Goal: Transaction & Acquisition: Download file/media

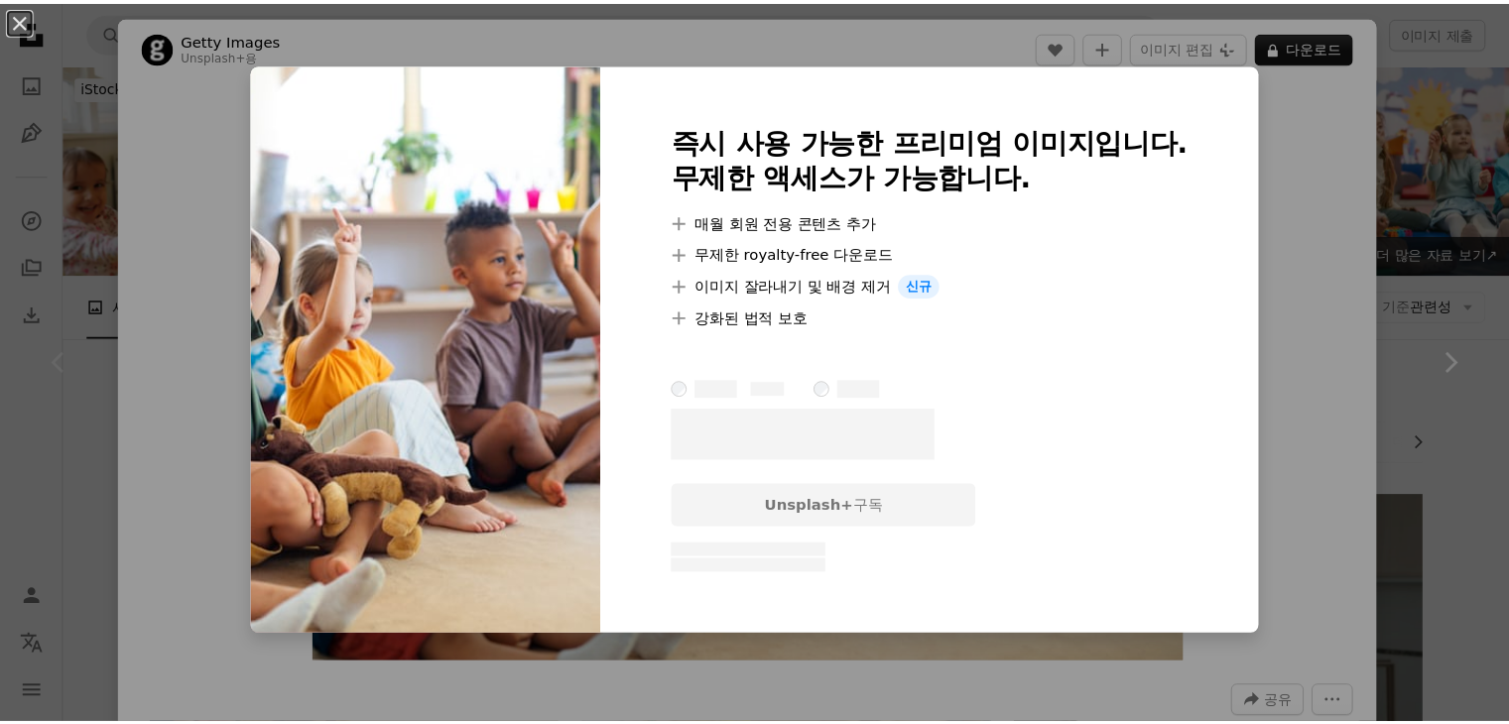
scroll to position [198, 0]
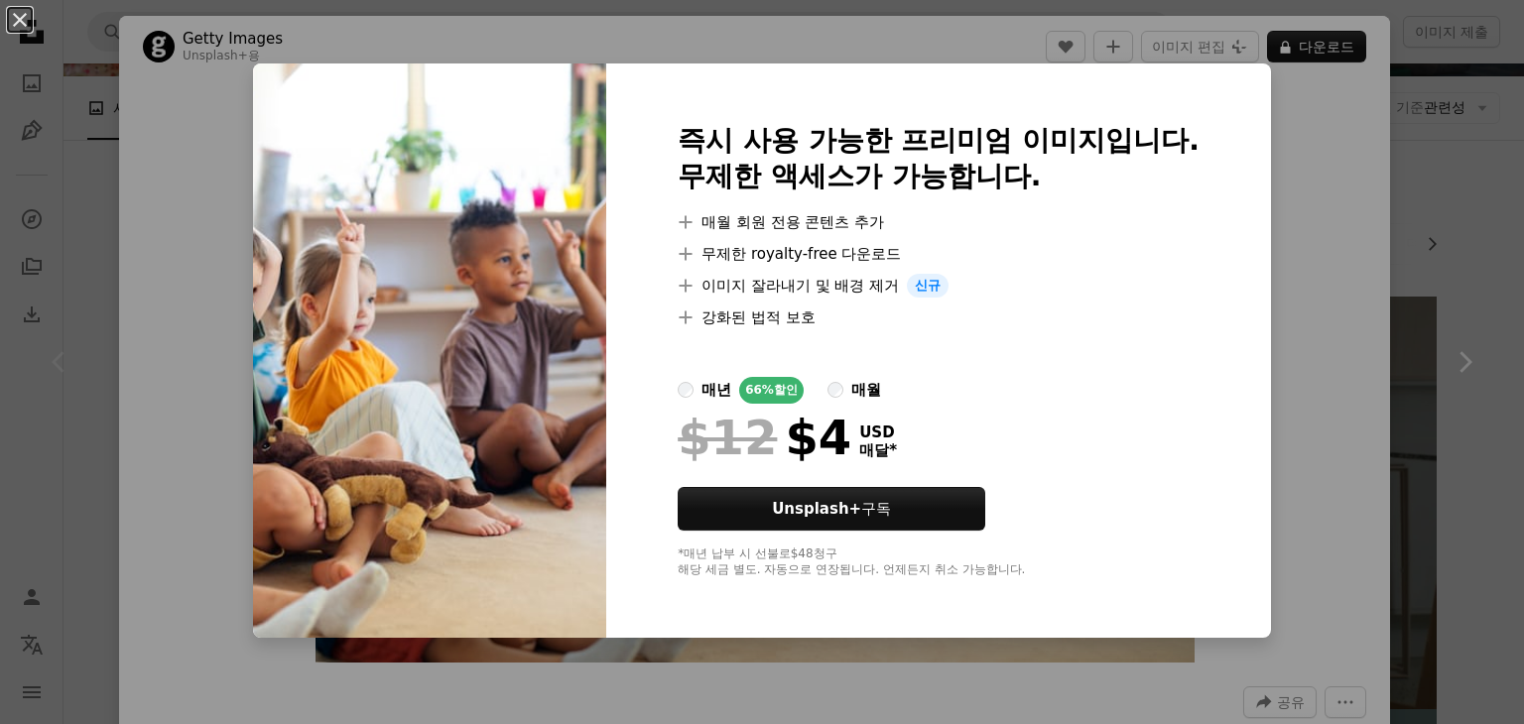
click at [1315, 226] on div "An X shape 즉시 사용 가능한 프리미엄 이미지입니다. 무제한 액세스가 가능합니다. A plus sign 매월 회원 전용 콘텐츠 추가 A…" at bounding box center [762, 362] width 1524 height 724
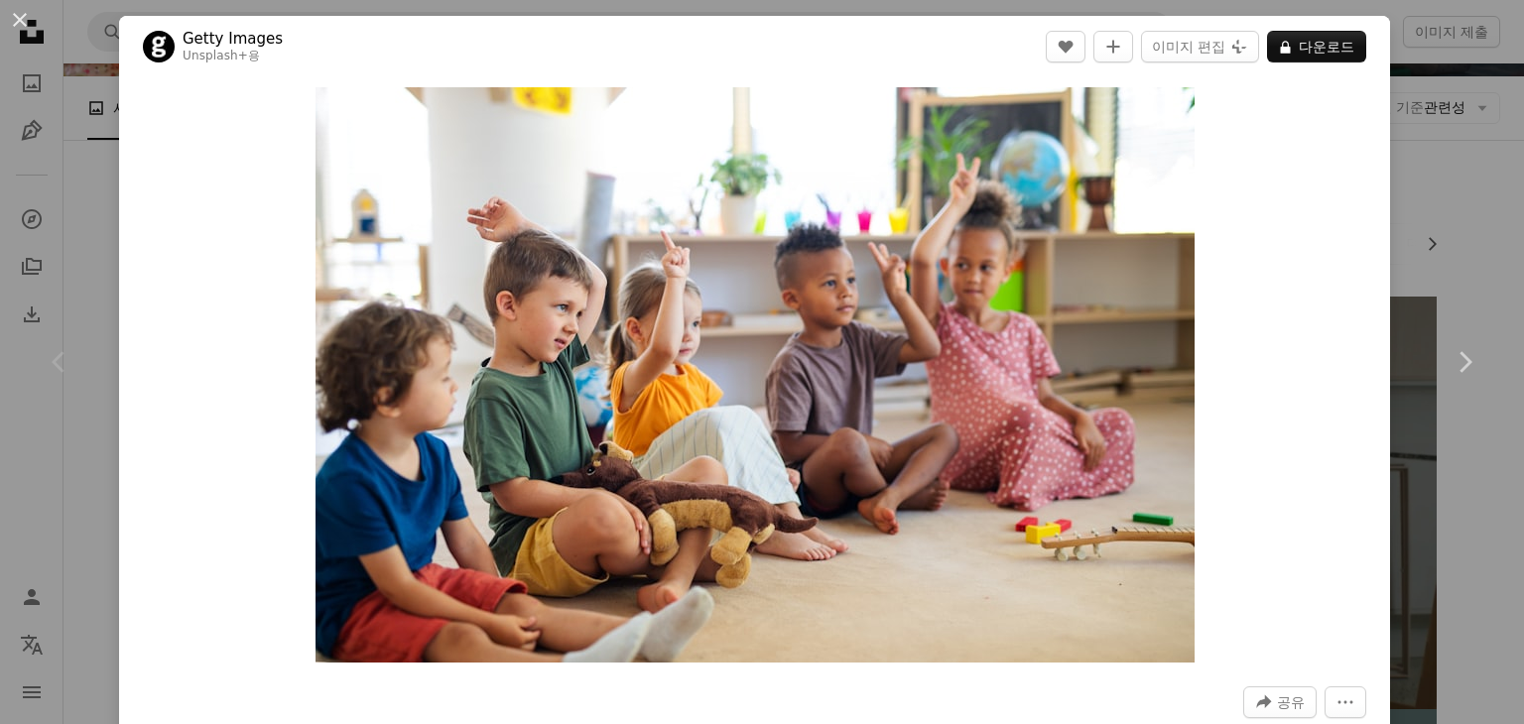
click at [1457, 169] on div "An X shape Chevron left Chevron right Getty Images Unsplash+ 용 A heart A plus s…" at bounding box center [762, 362] width 1524 height 724
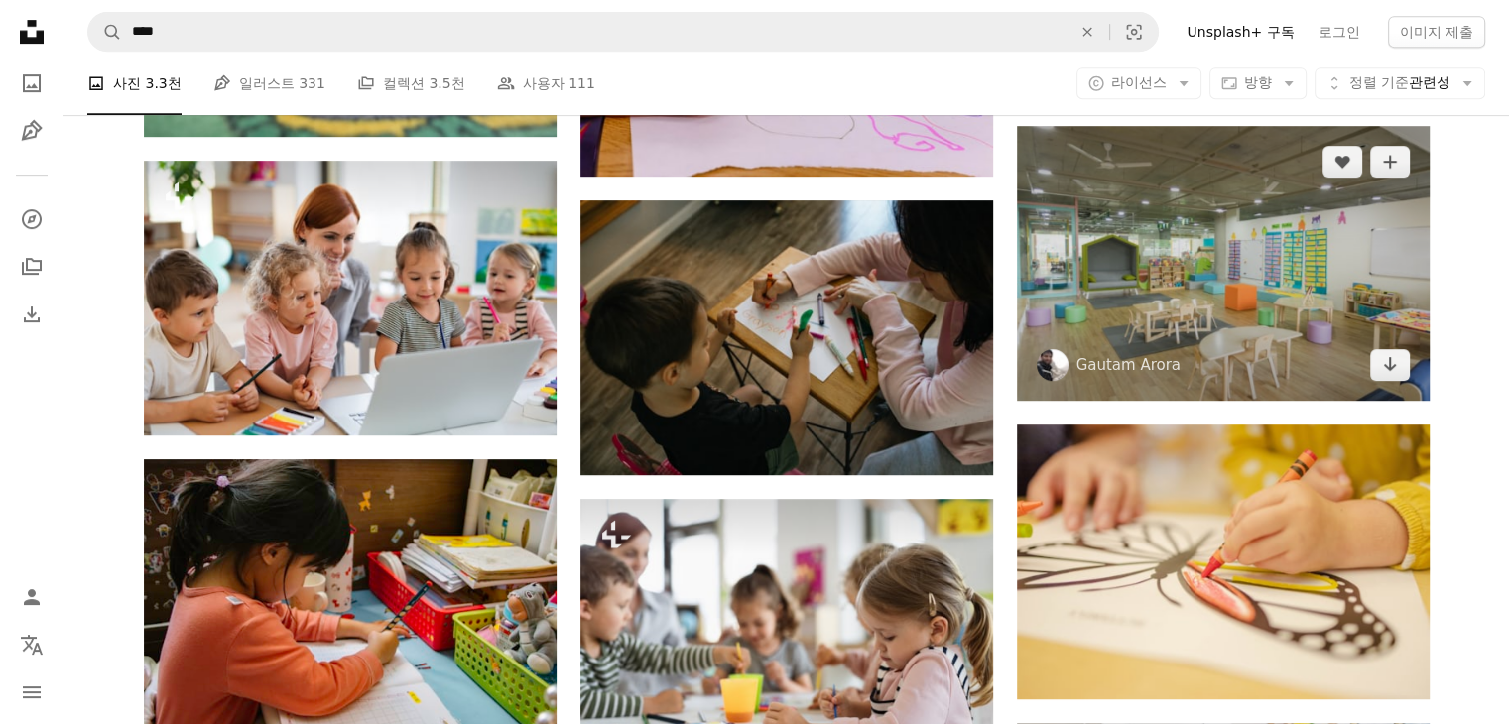
scroll to position [893, 0]
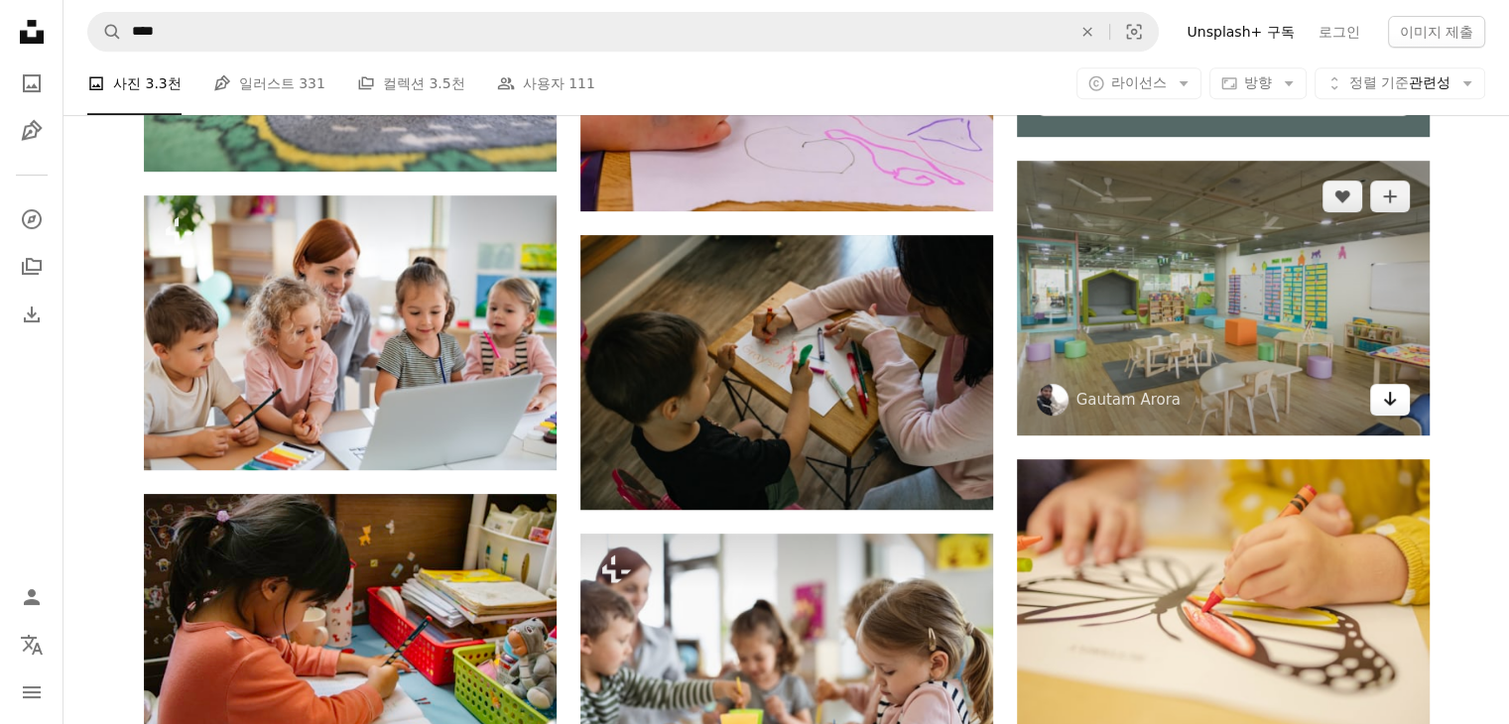
click at [1392, 390] on icon "Arrow pointing down" at bounding box center [1390, 399] width 16 height 24
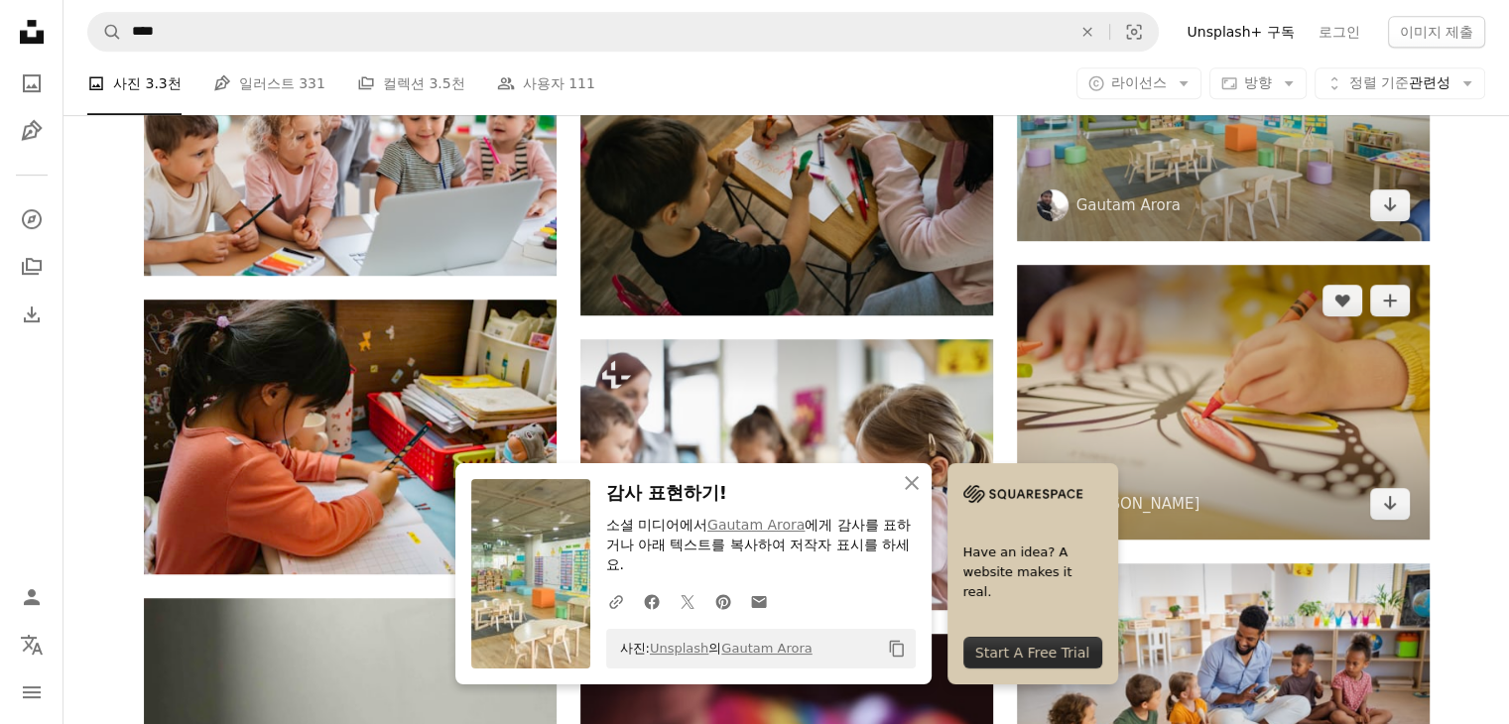
scroll to position [1091, 0]
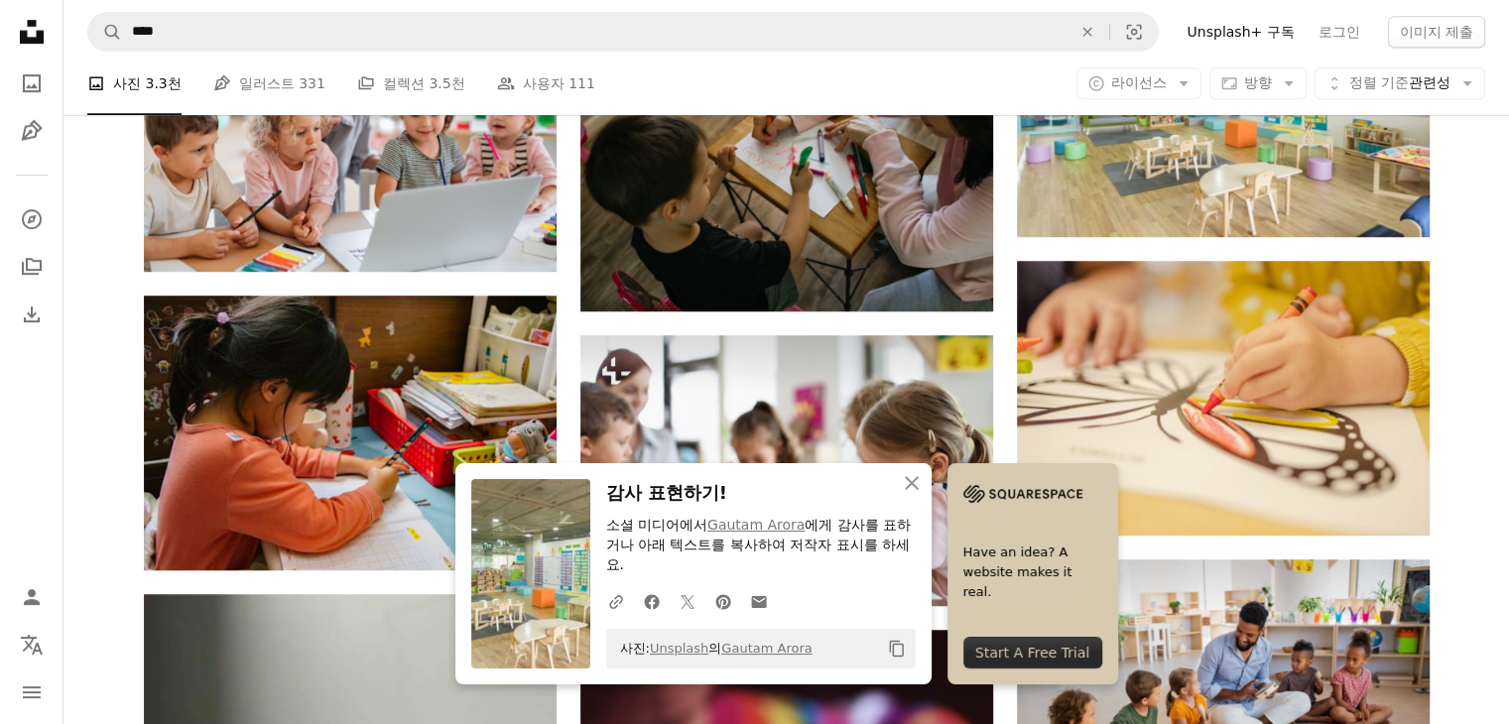
click at [922, 478] on icon "An X shape" at bounding box center [912, 483] width 24 height 24
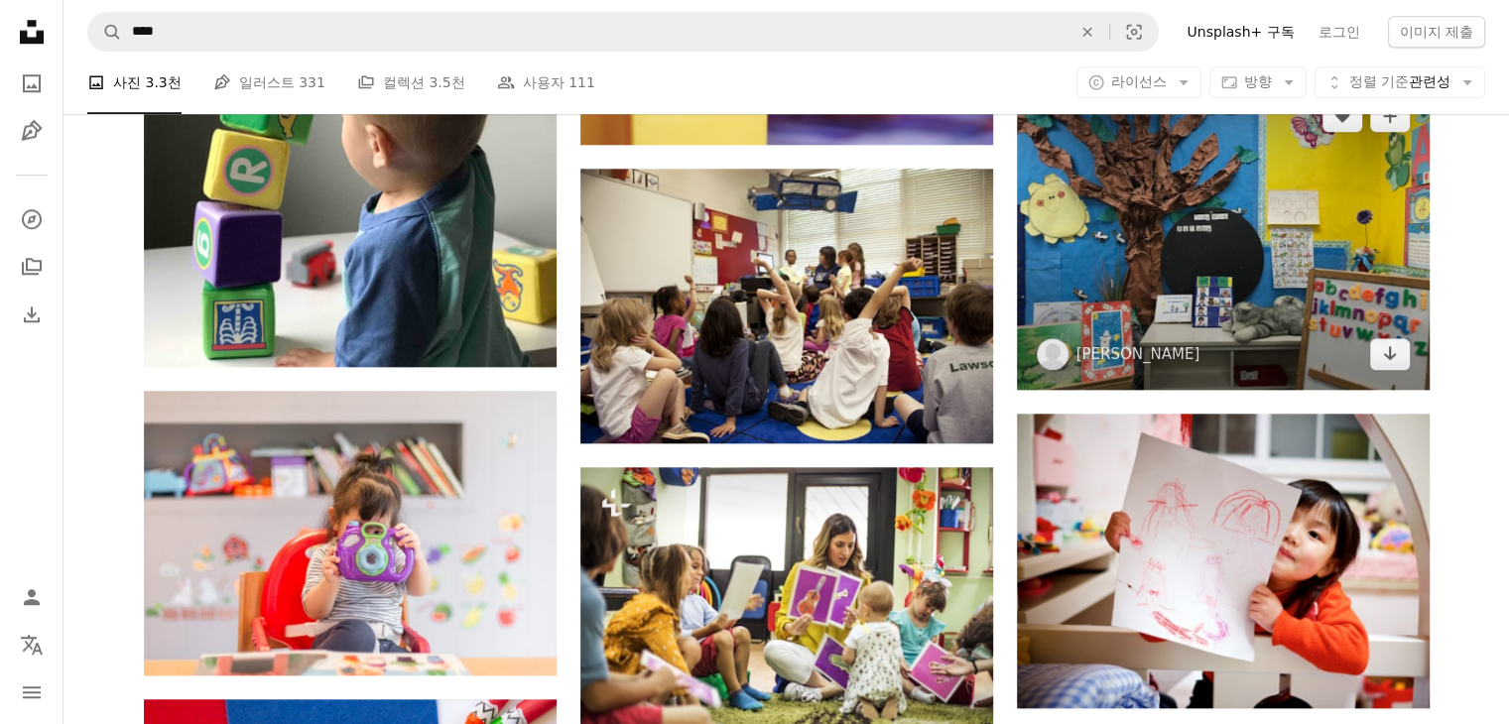
scroll to position [2084, 0]
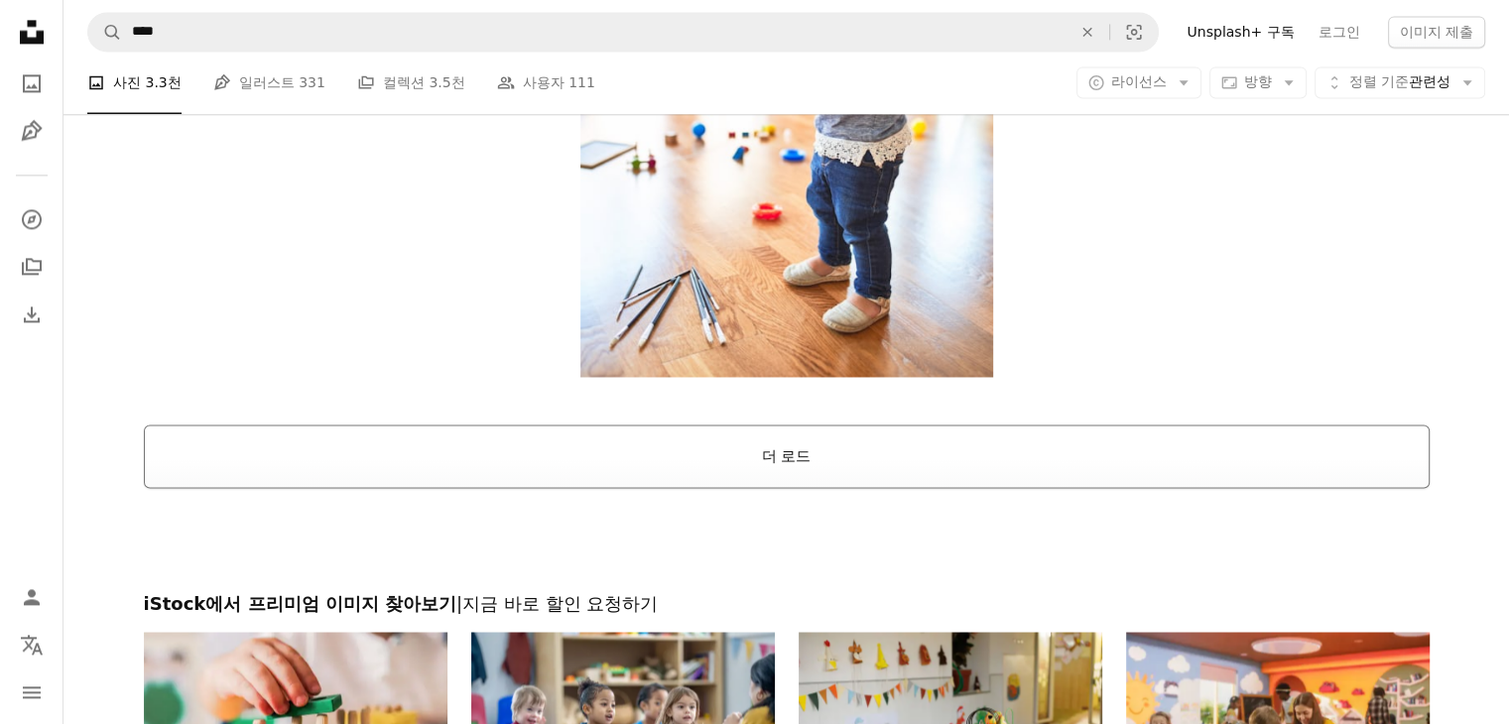
click at [794, 463] on button "더 로드" at bounding box center [787, 456] width 1286 height 63
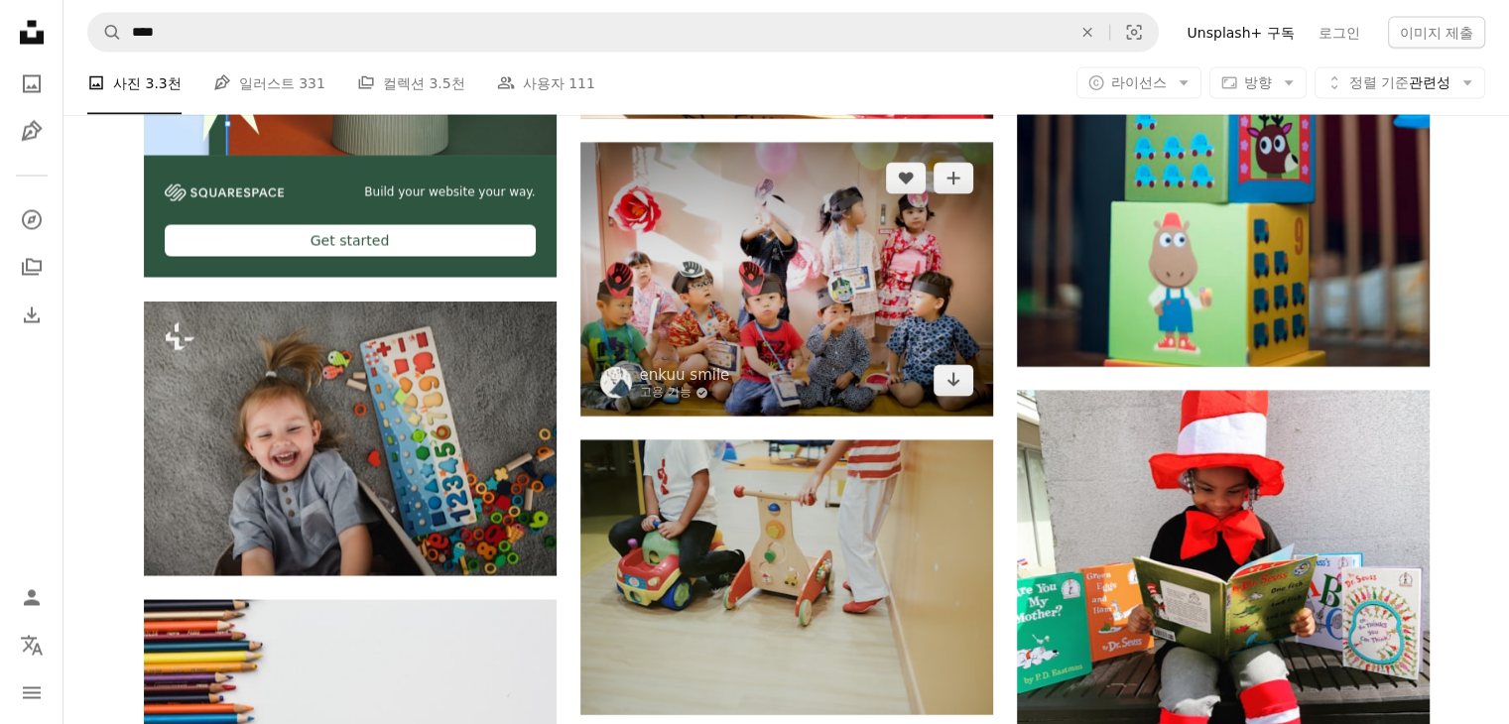
scroll to position [3770, 0]
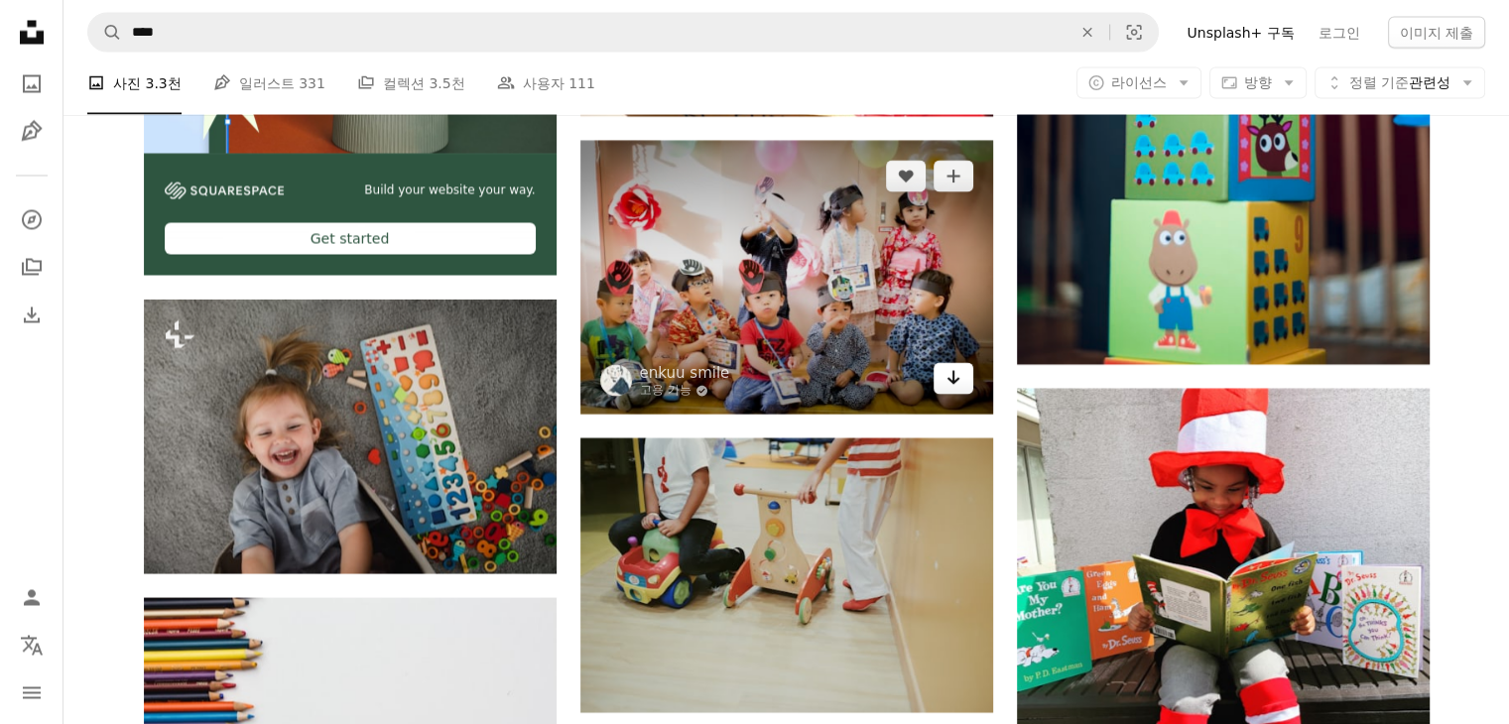
click at [957, 383] on icon "Arrow pointing down" at bounding box center [954, 377] width 16 height 24
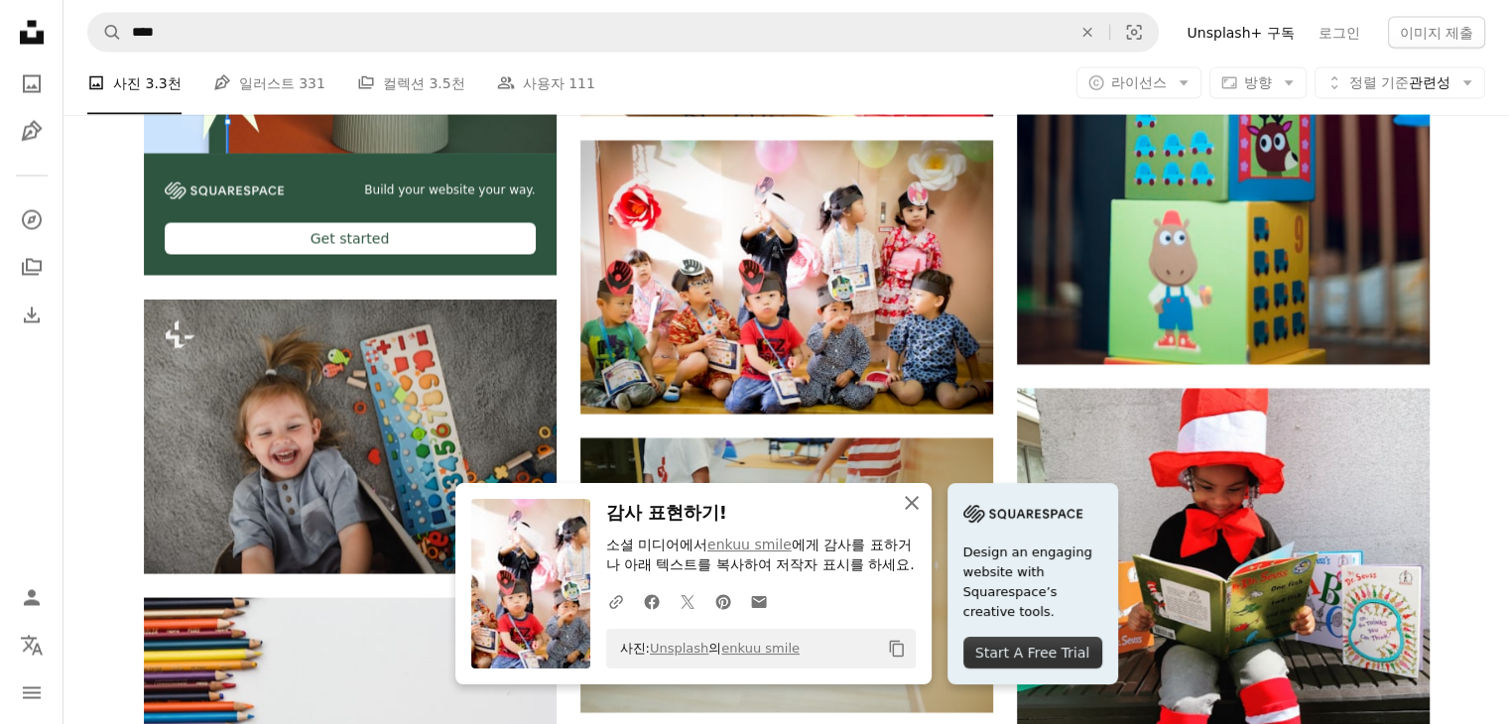
click at [902, 491] on icon "An X shape" at bounding box center [912, 503] width 24 height 24
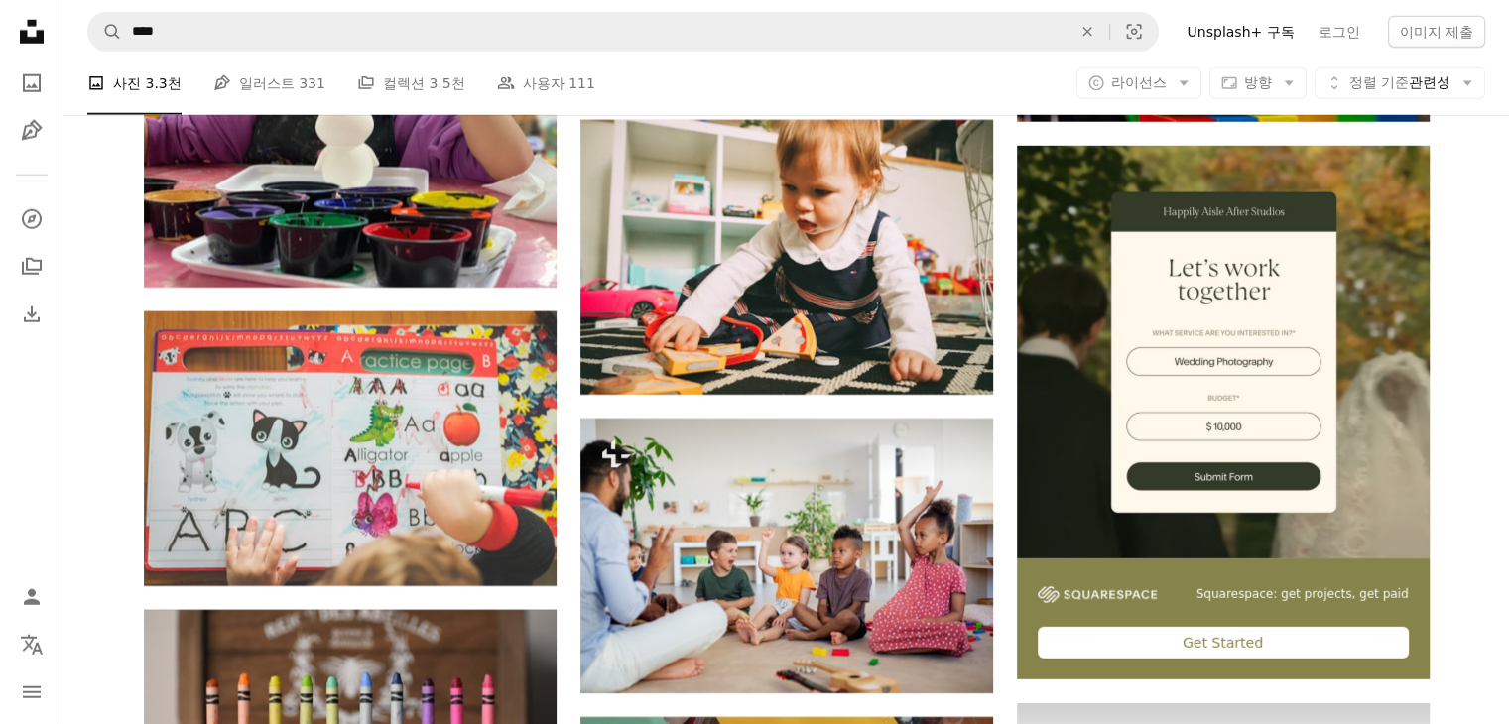
scroll to position [5655, 0]
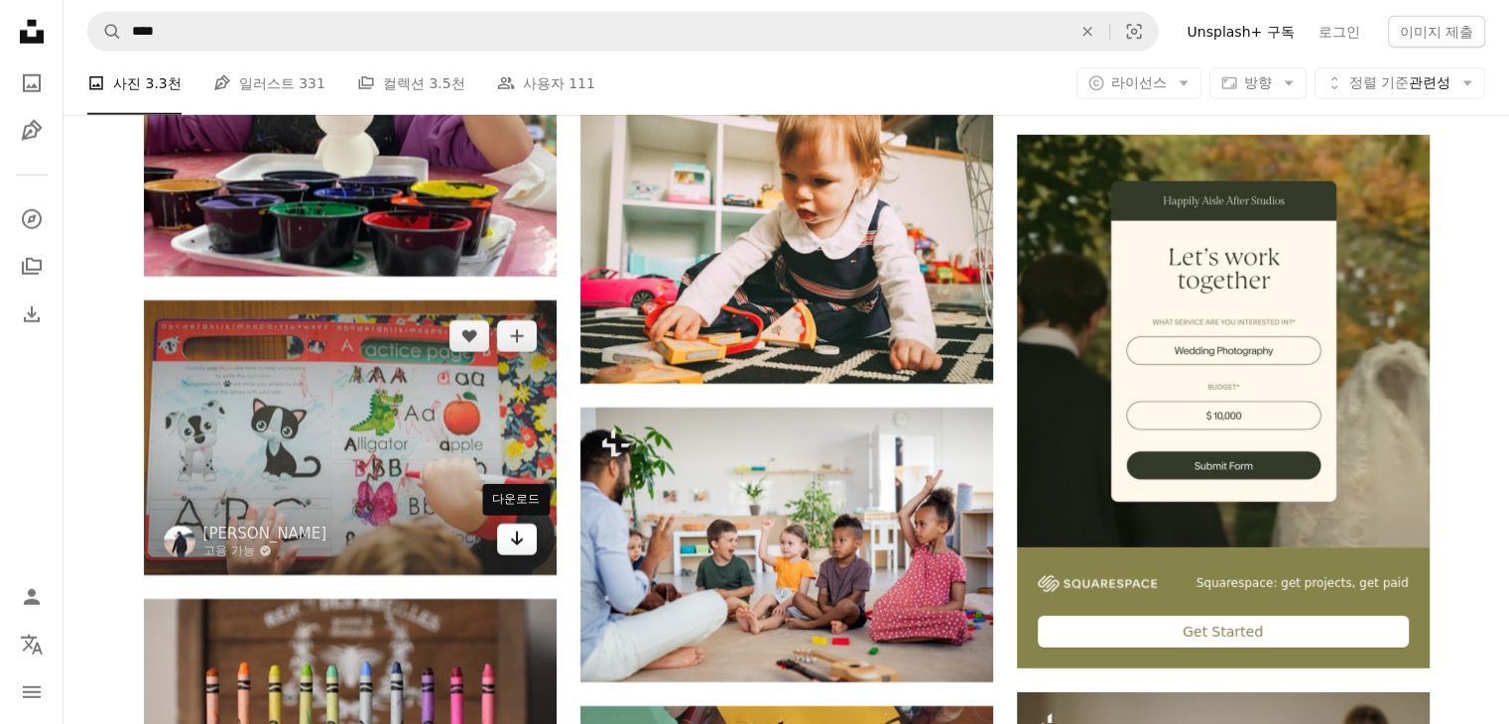
click at [528, 552] on link "Arrow pointing down" at bounding box center [517, 540] width 40 height 32
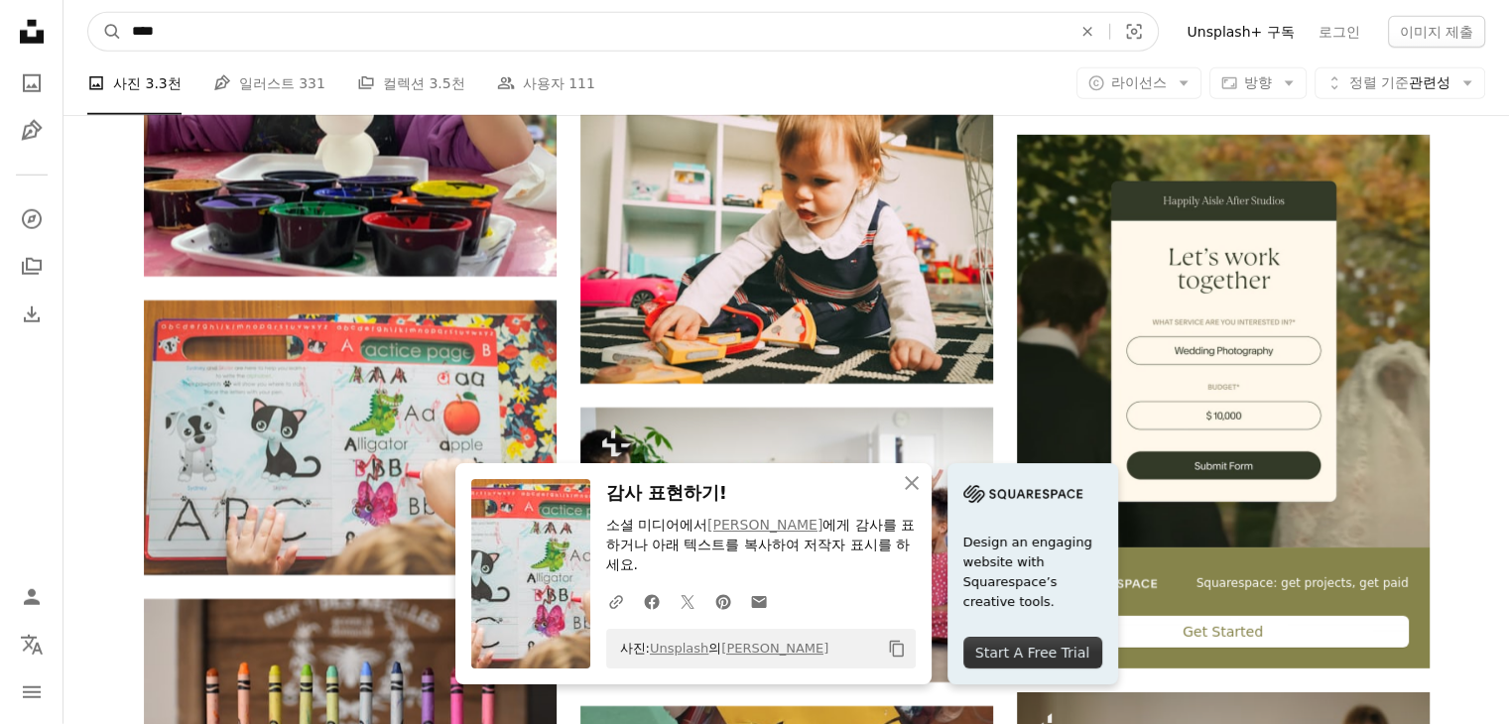
click at [585, 34] on input "****" at bounding box center [594, 32] width 944 height 38
type input "***"
click button "A magnifying glass" at bounding box center [105, 32] width 34 height 38
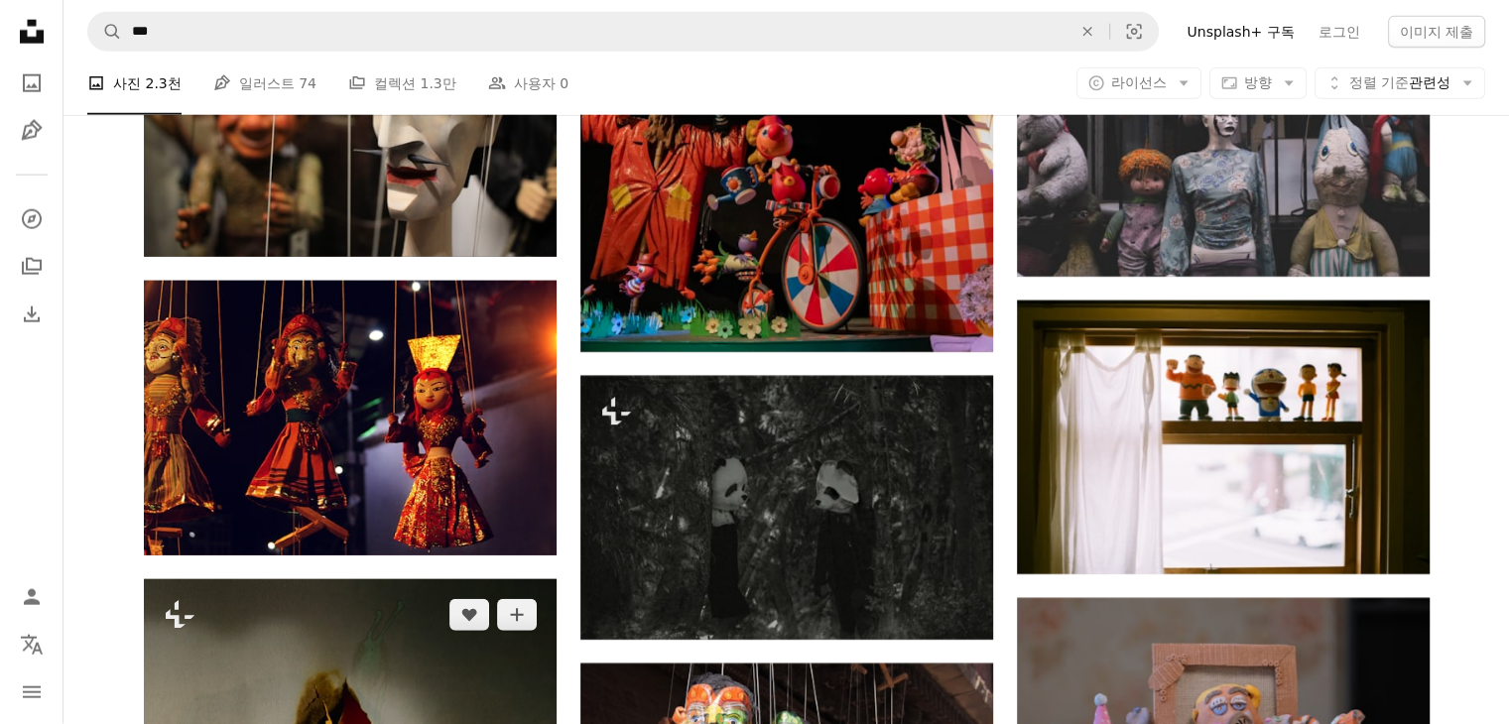
scroll to position [5556, 0]
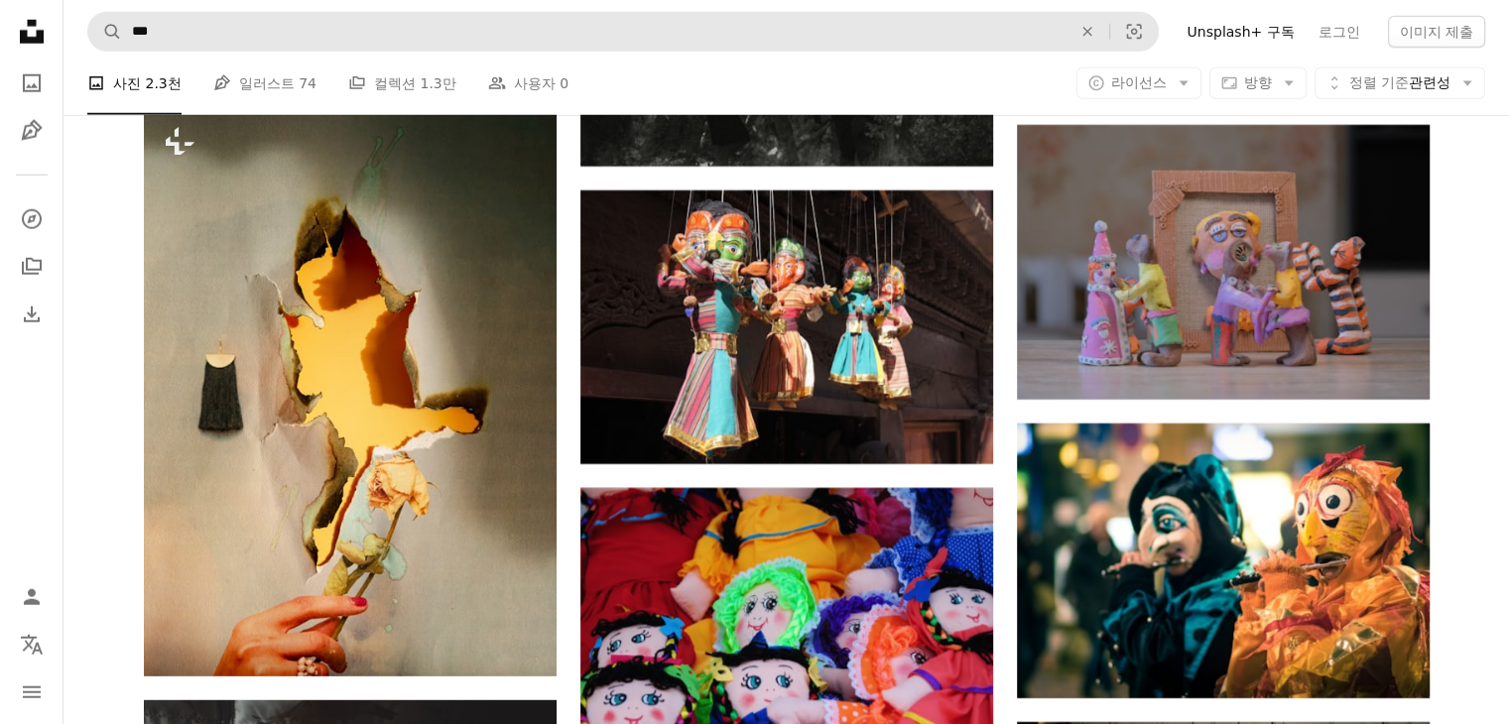
drag, startPoint x: 468, startPoint y: 63, endPoint x: 512, endPoint y: 28, distance: 56.4
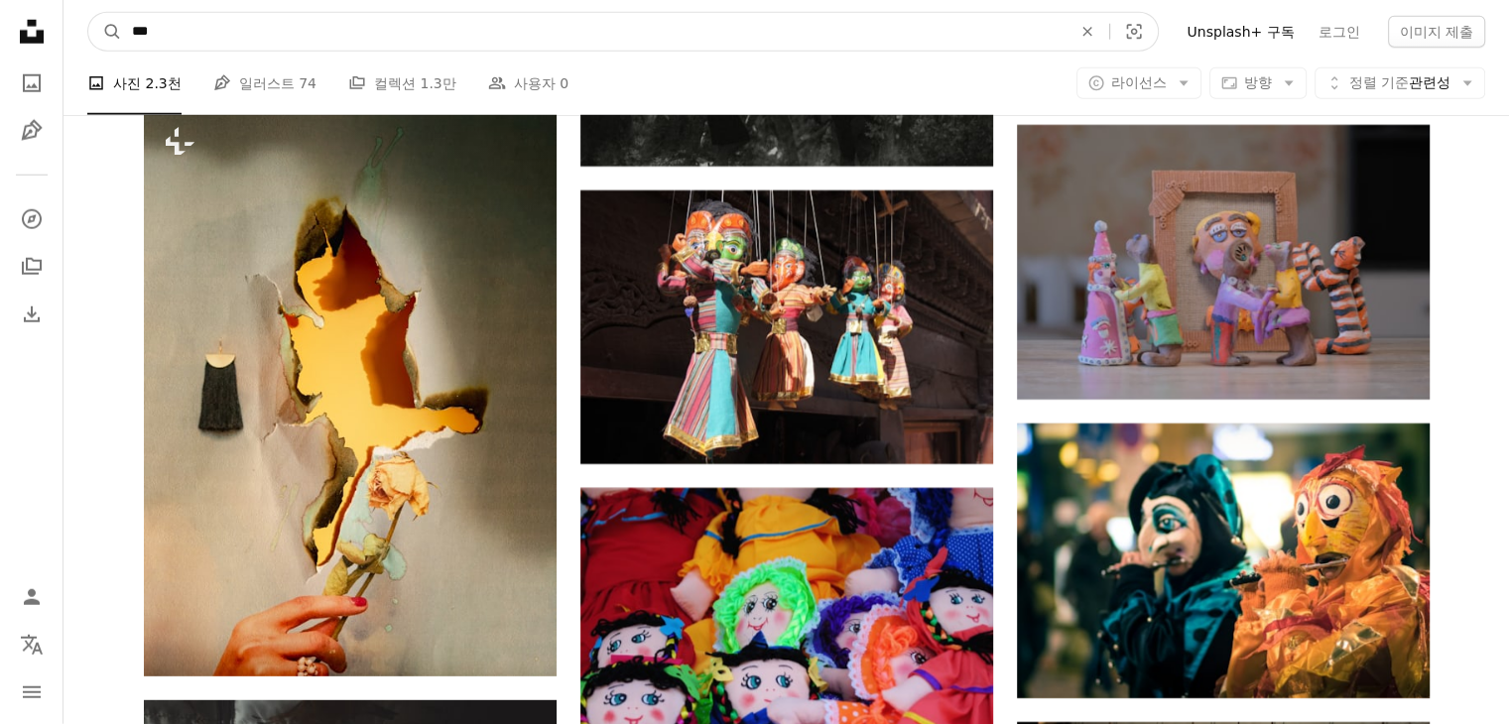
click at [512, 28] on input "***" at bounding box center [594, 32] width 944 height 38
type input "*******"
click button "A magnifying glass" at bounding box center [105, 32] width 34 height 38
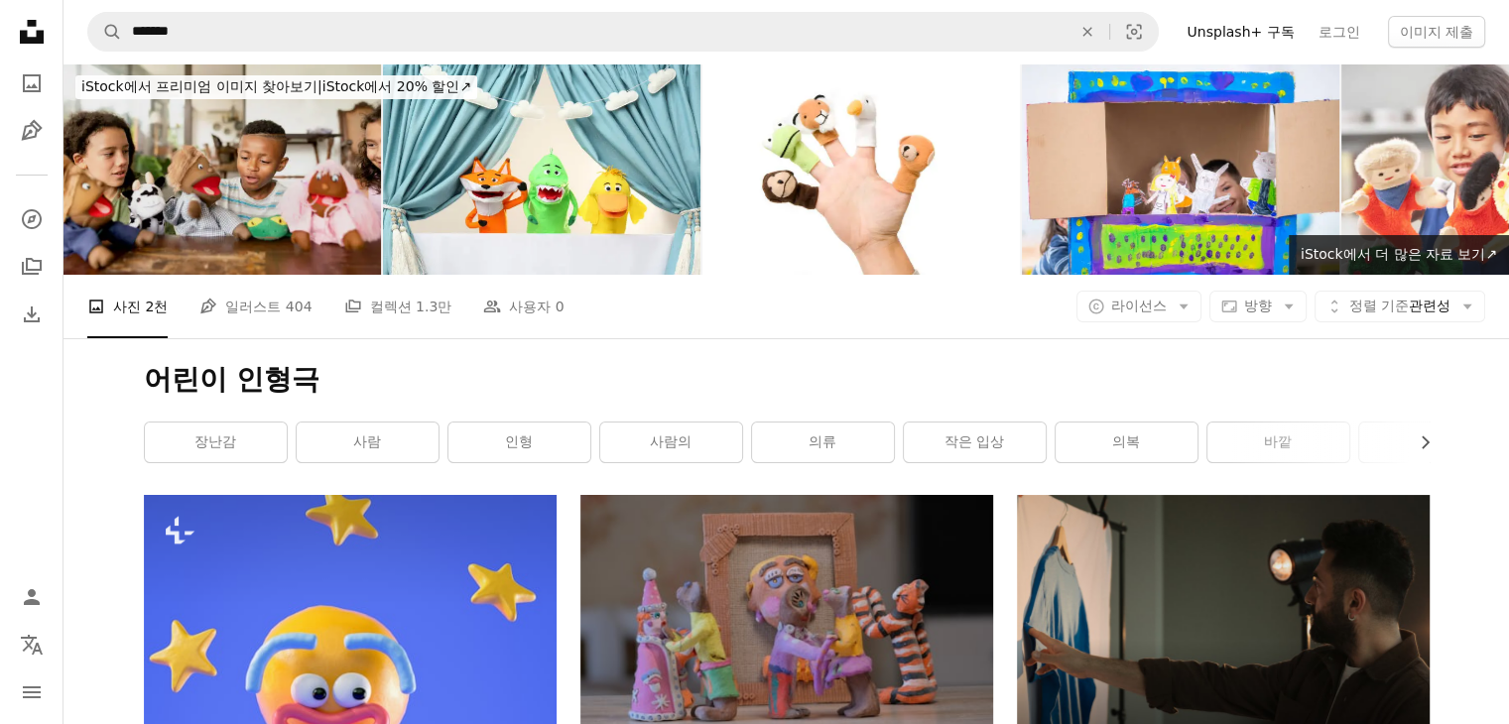
click at [259, 180] on img at bounding box center [221, 168] width 317 height 211
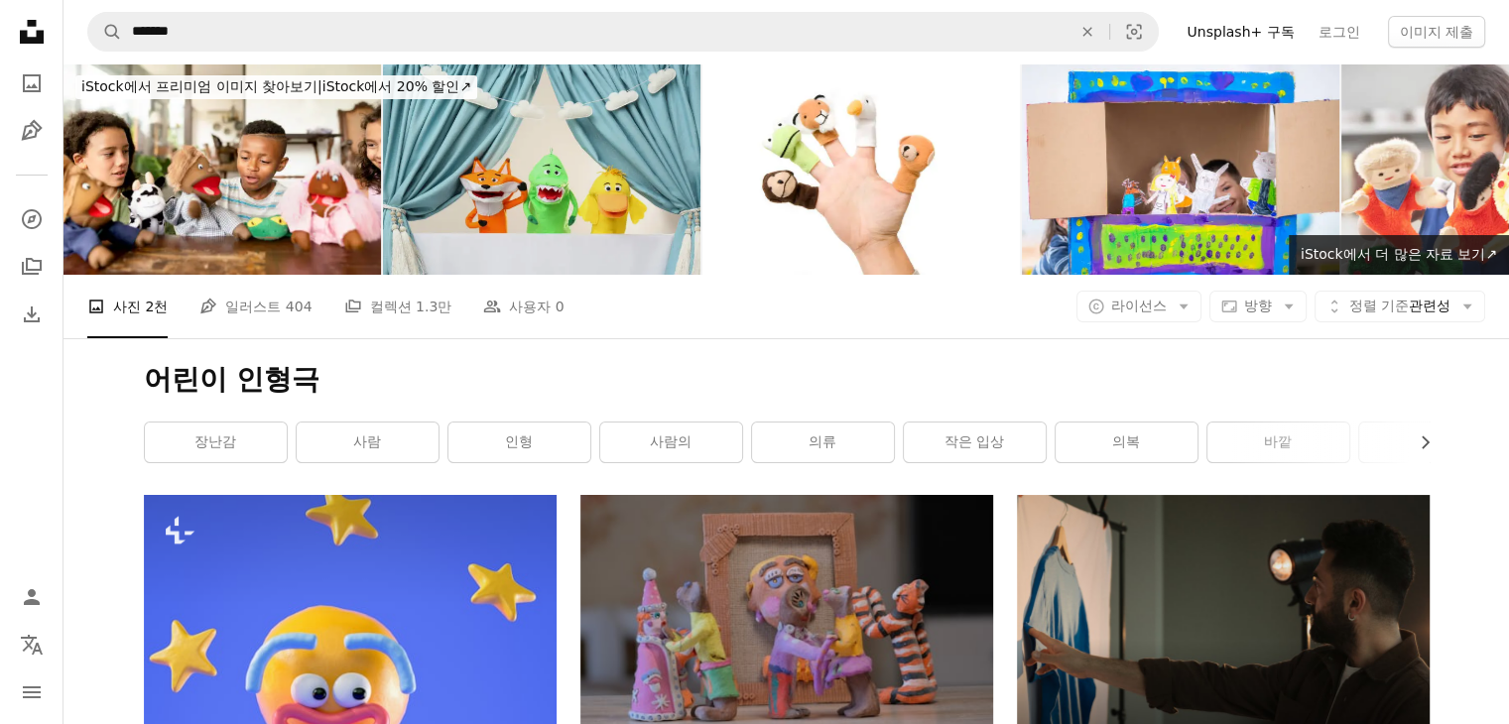
click at [529, 191] on img at bounding box center [541, 168] width 317 height 211
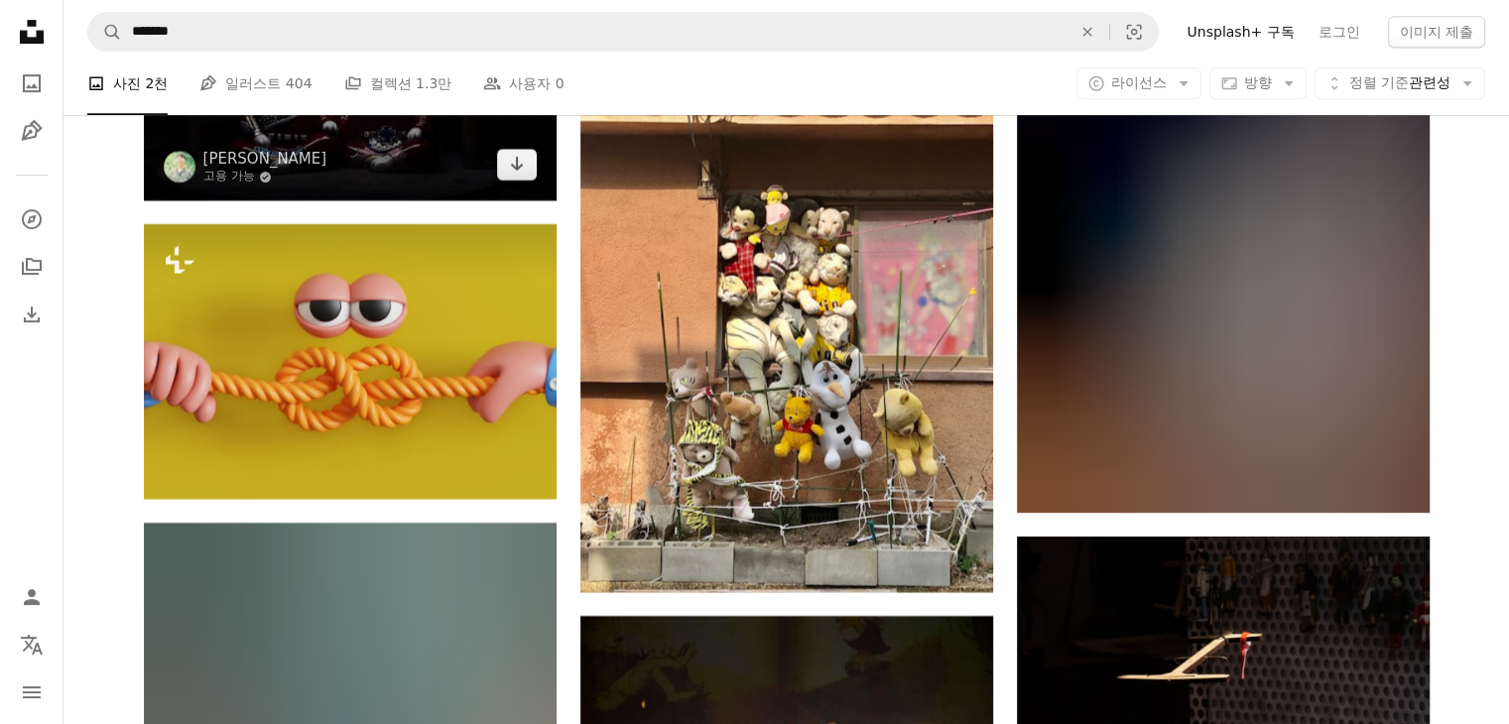
scroll to position [9029, 0]
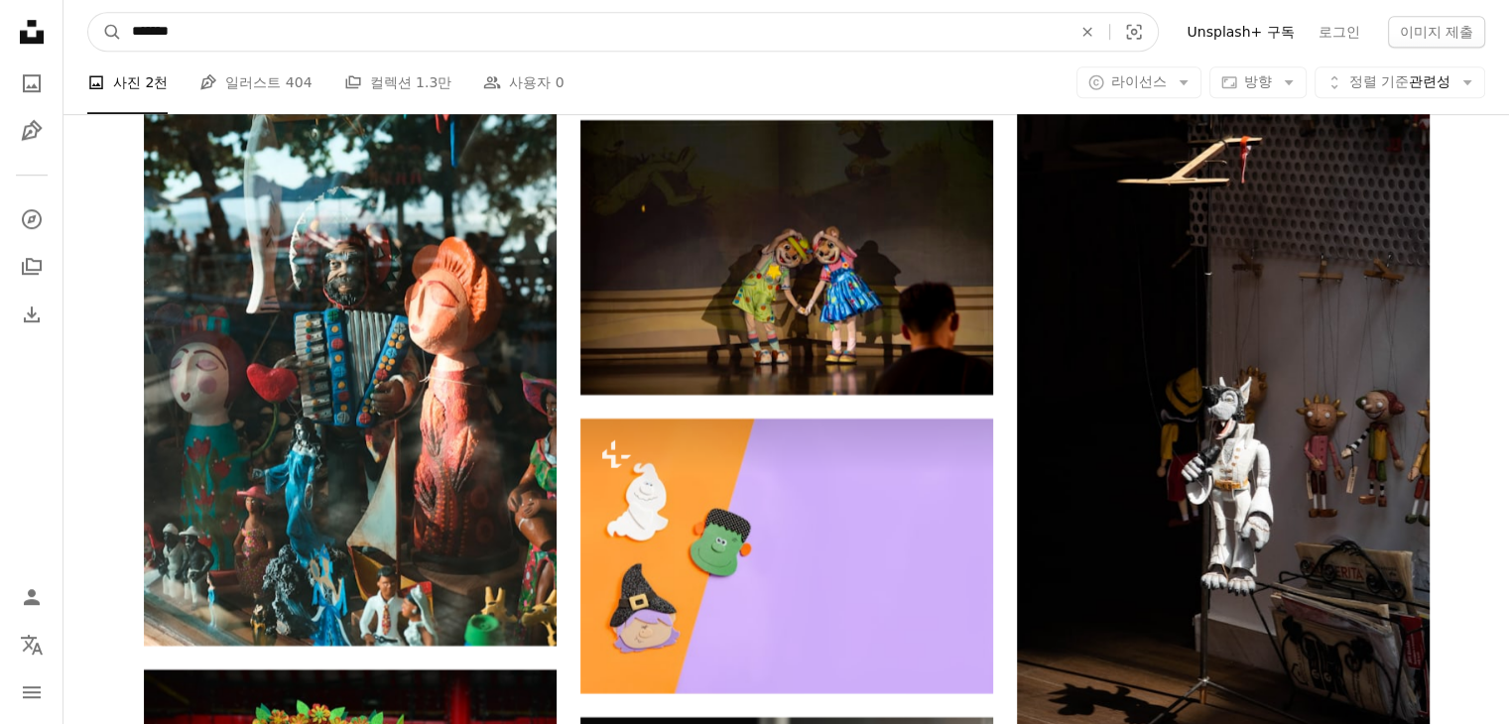
click at [529, 38] on input "*******" at bounding box center [594, 32] width 944 height 38
type input "****"
click at [88, 13] on button "A magnifying glass" at bounding box center [105, 32] width 34 height 38
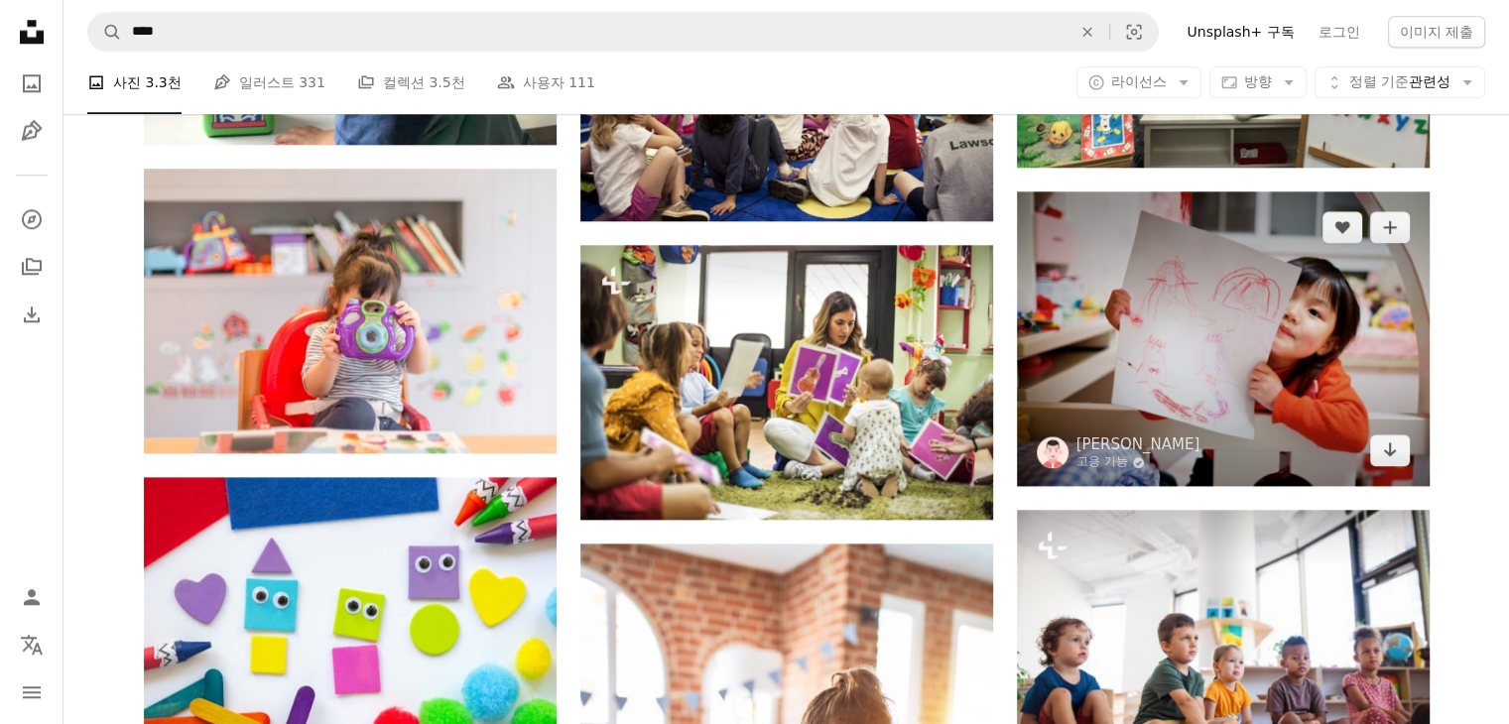
scroll to position [1984, 0]
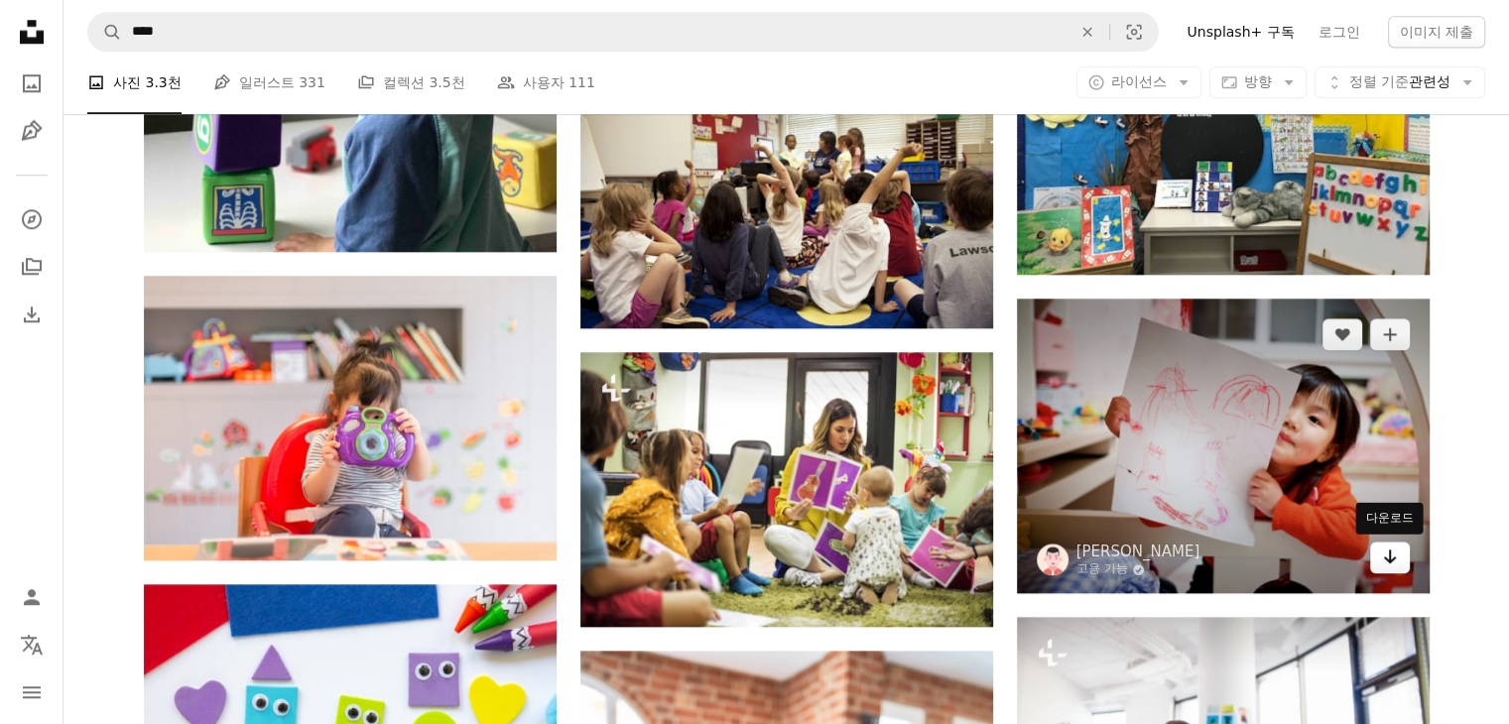
click at [1397, 569] on icon "Arrow pointing down" at bounding box center [1390, 557] width 16 height 24
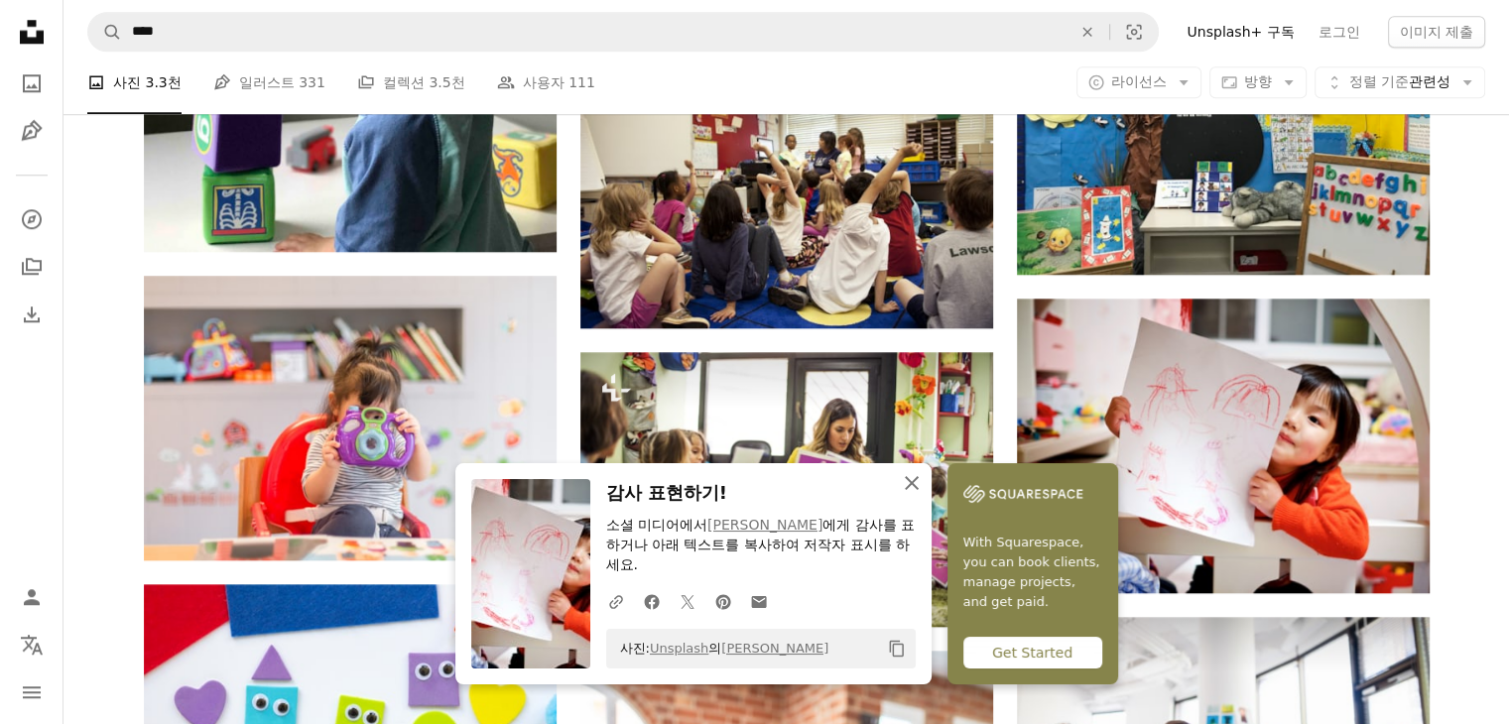
click at [917, 480] on icon "An X shape" at bounding box center [912, 483] width 24 height 24
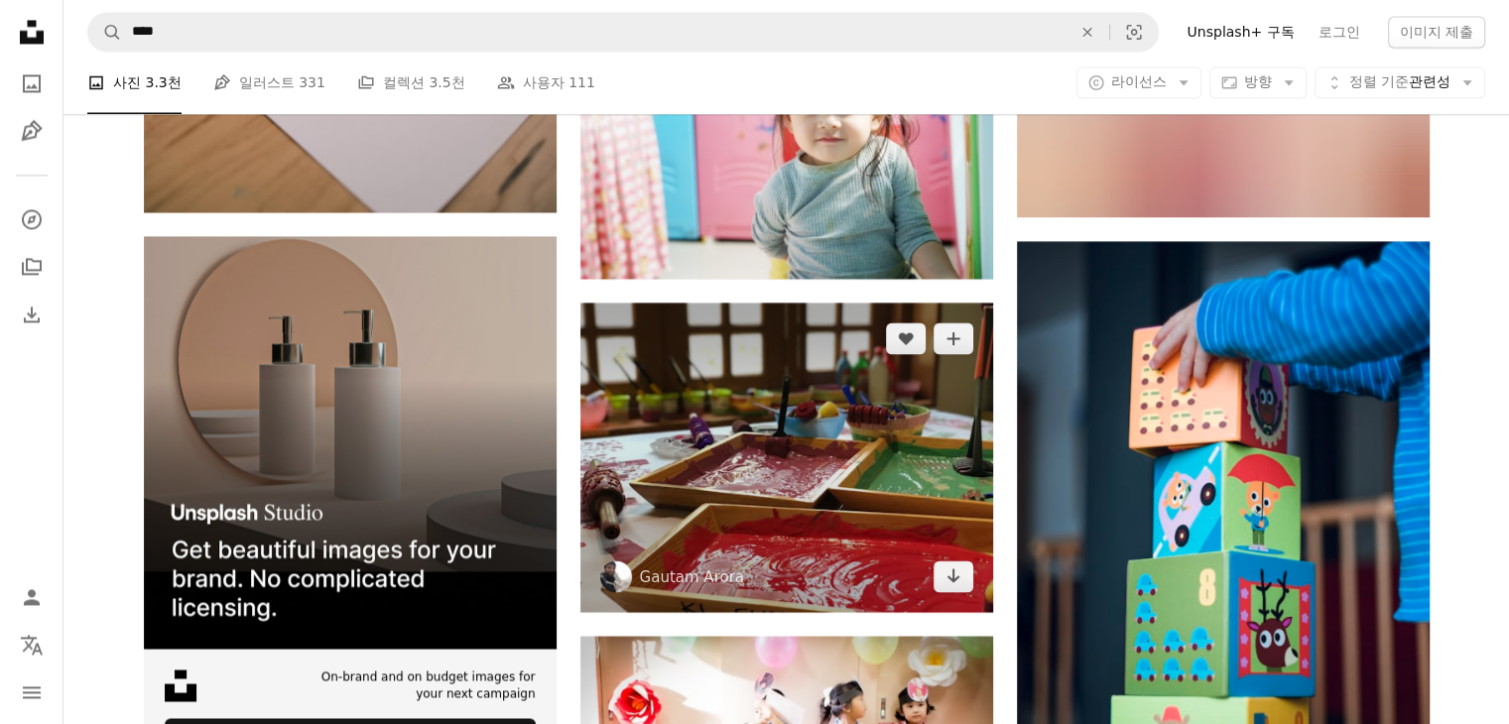
scroll to position [3572, 0]
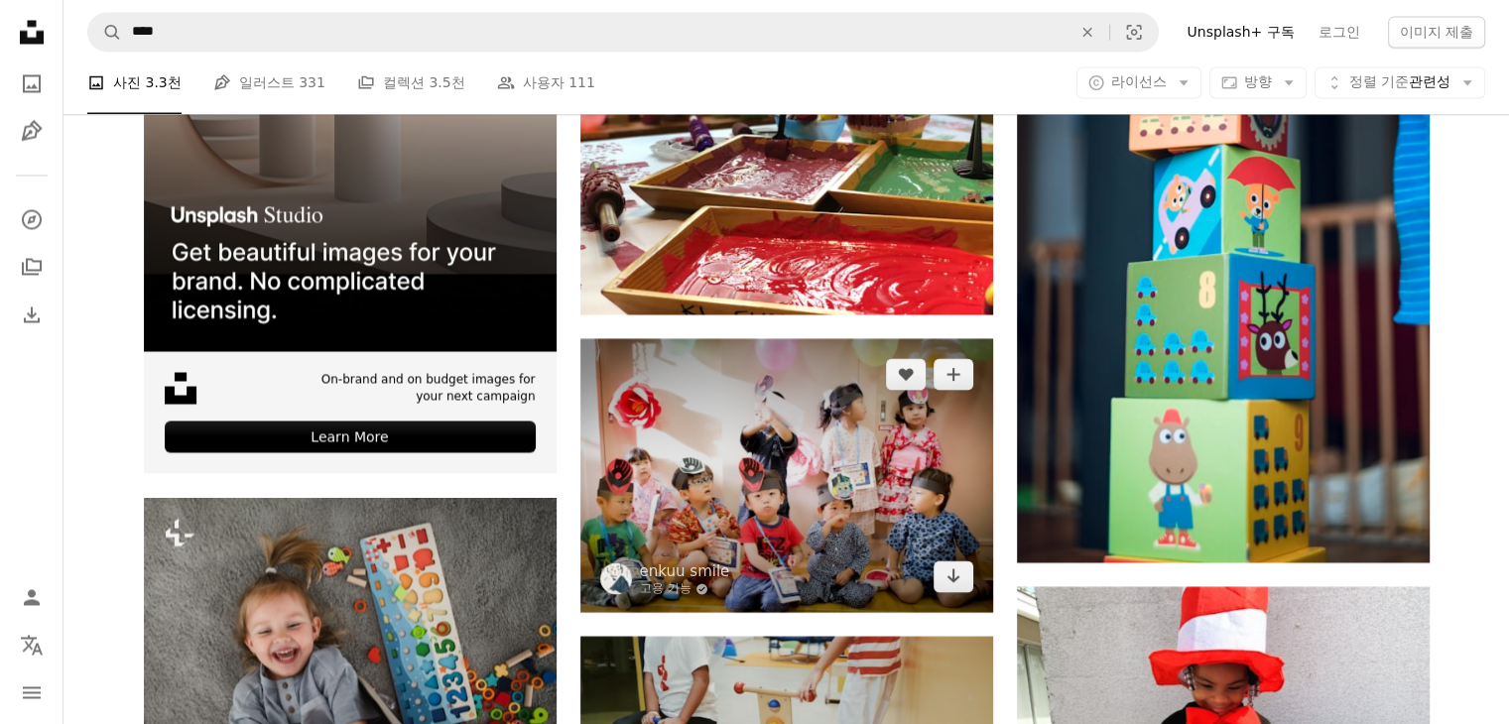
click at [620, 579] on img at bounding box center [616, 579] width 32 height 32
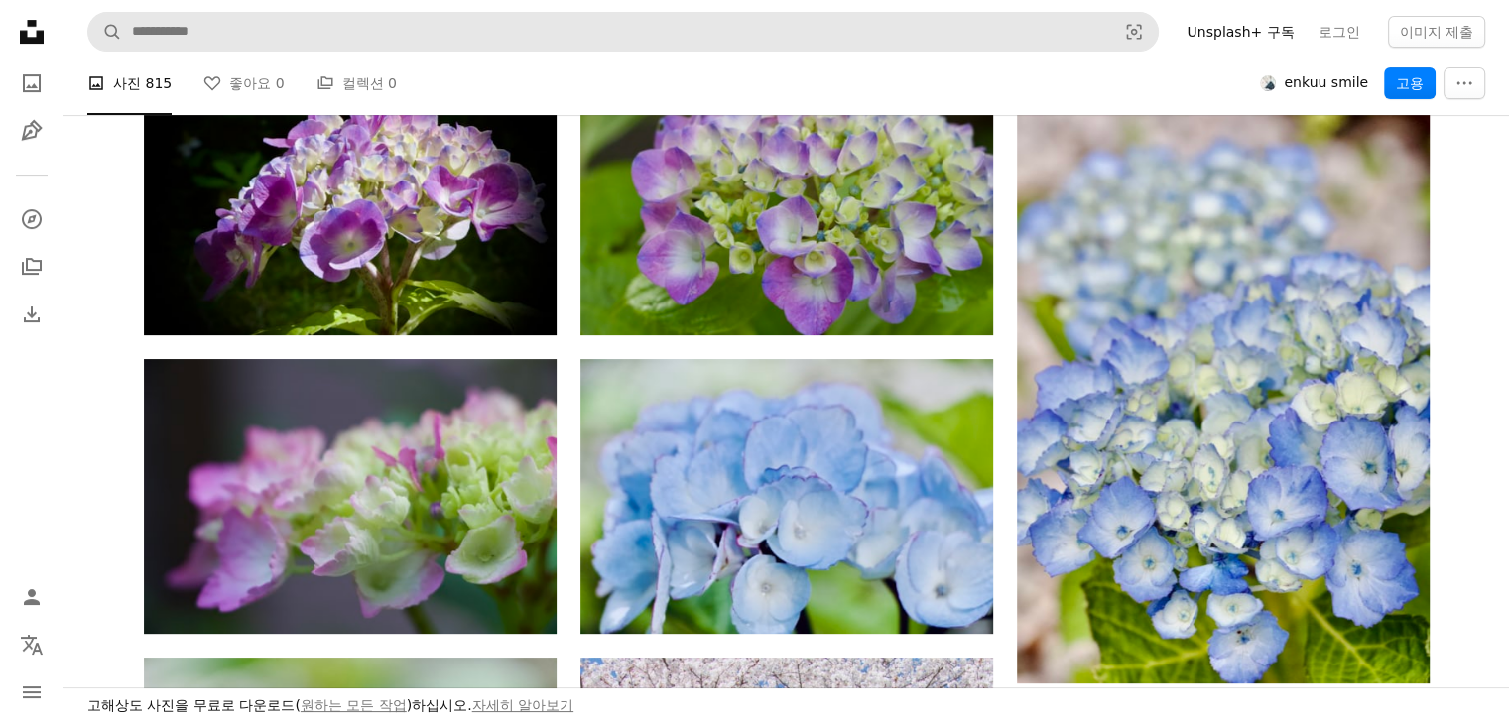
scroll to position [1290, 0]
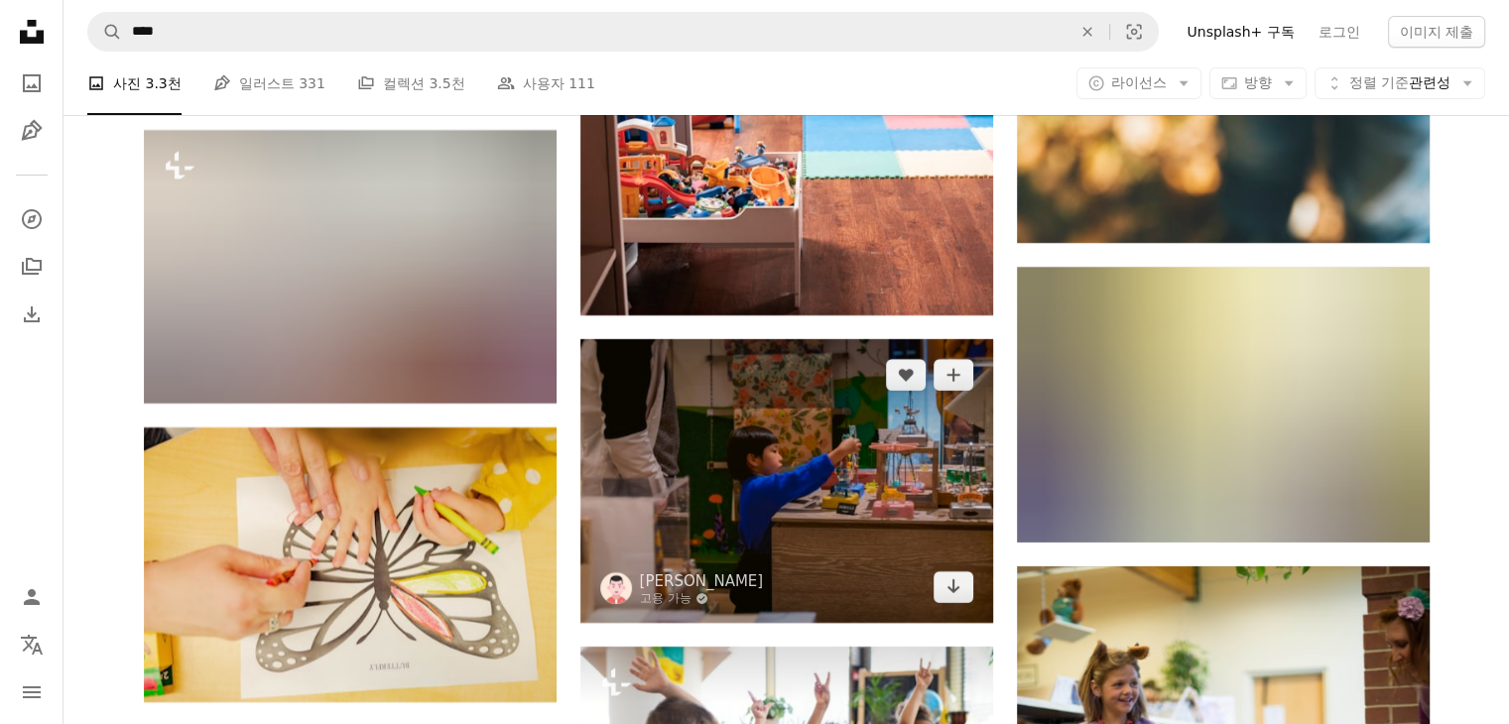
scroll to position [7441, 0]
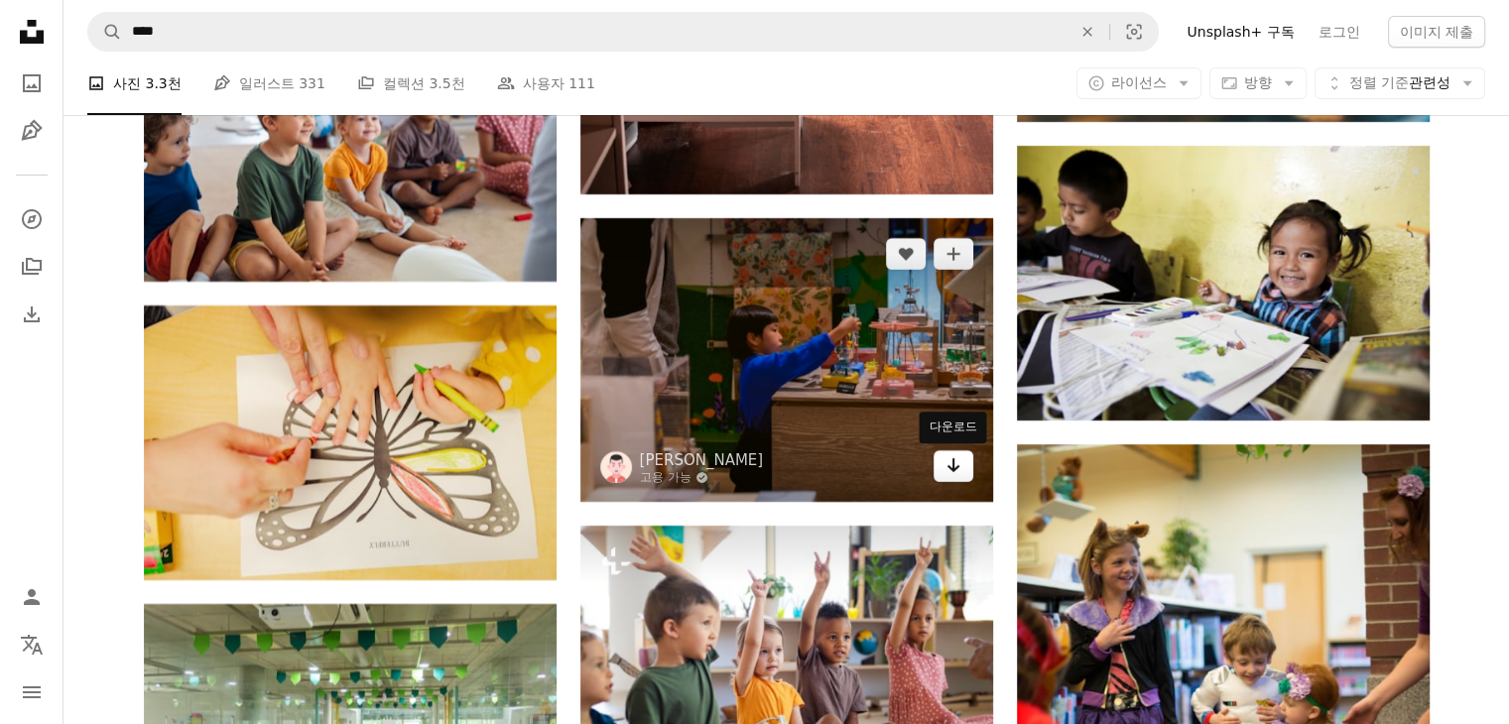
click at [943, 465] on link "Arrow pointing down" at bounding box center [954, 466] width 40 height 32
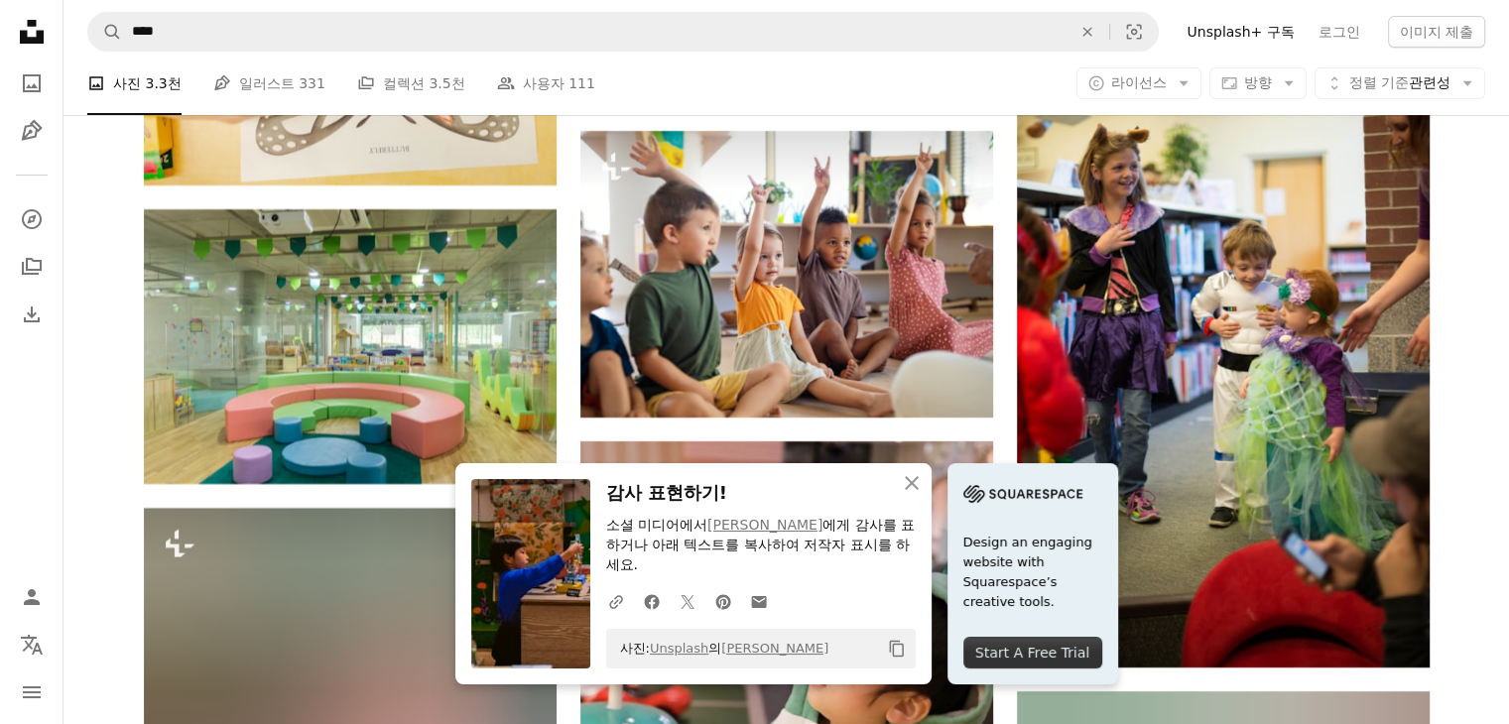
scroll to position [7838, 0]
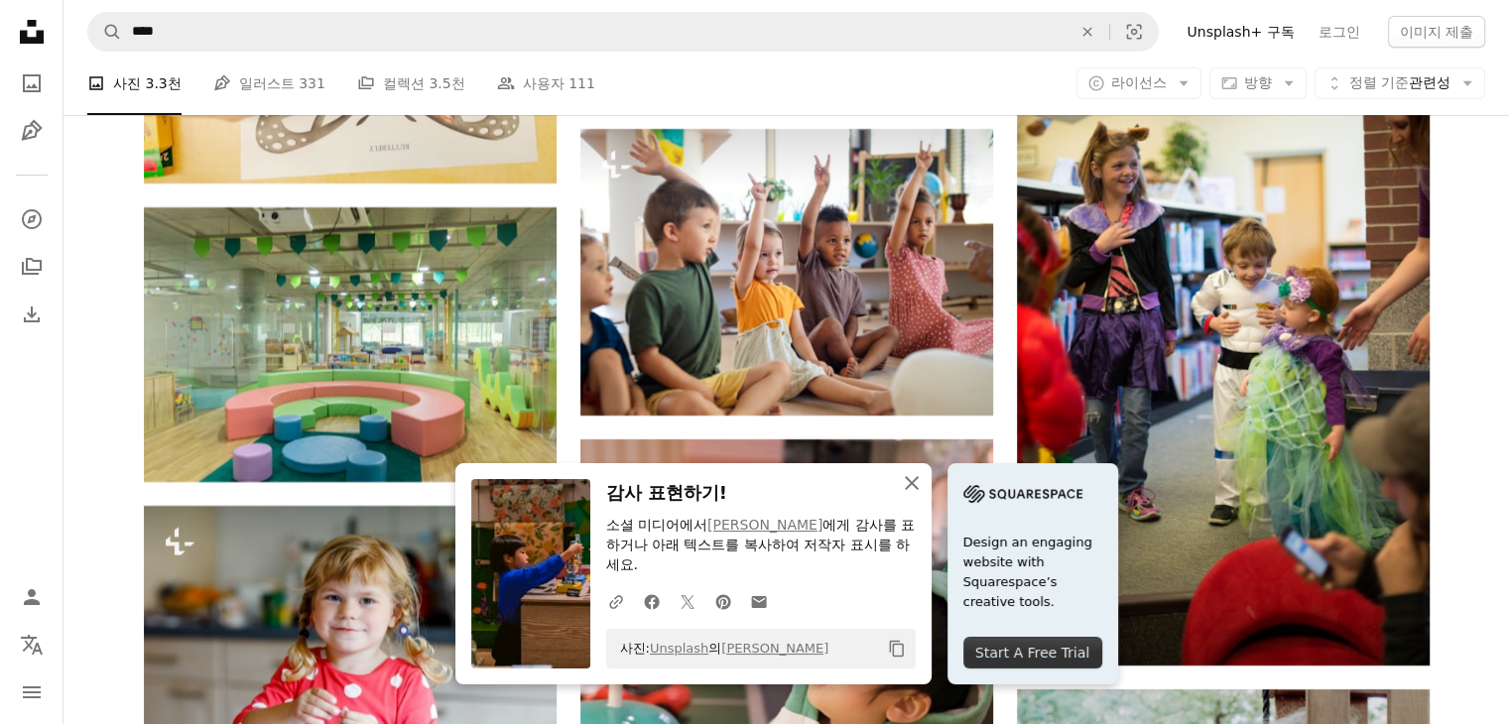
click at [896, 485] on button "An X shape 닫기" at bounding box center [912, 483] width 40 height 40
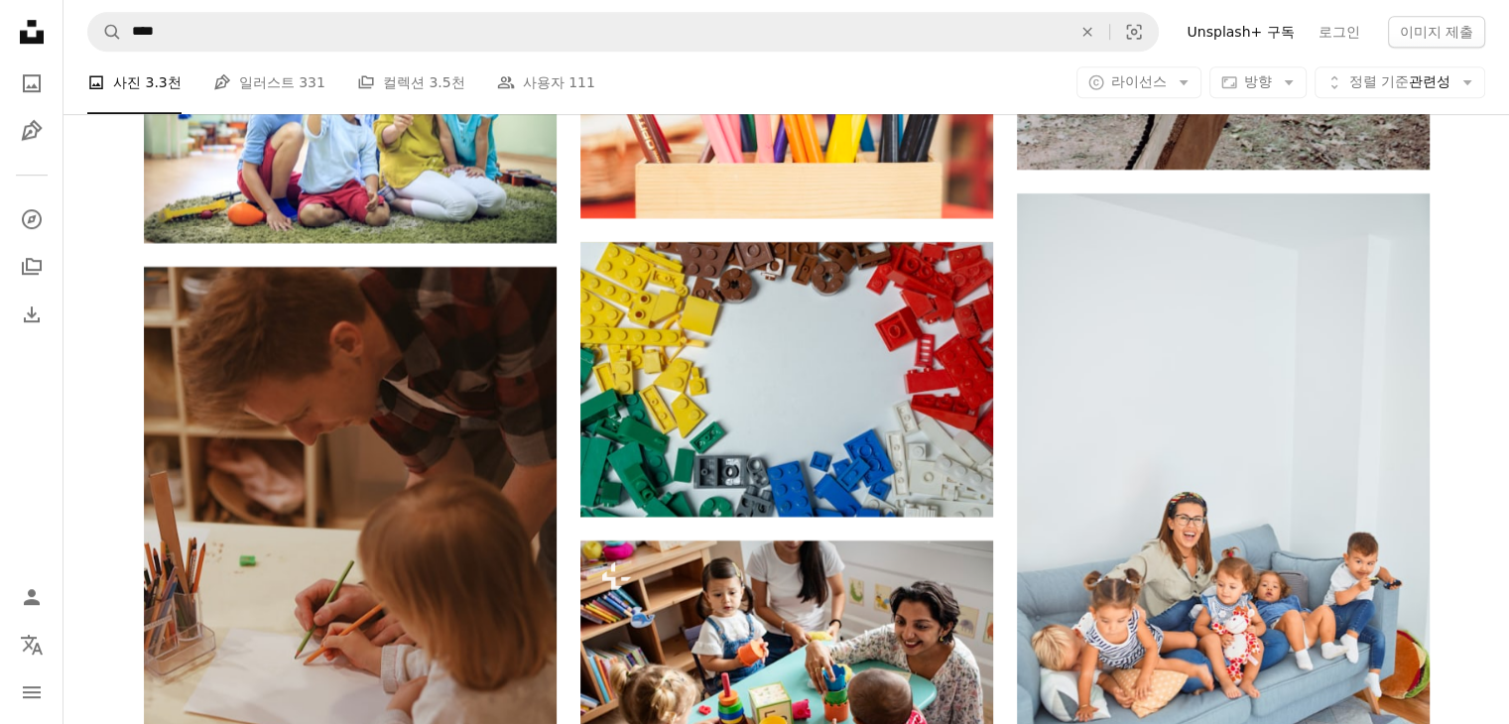
scroll to position [9227, 0]
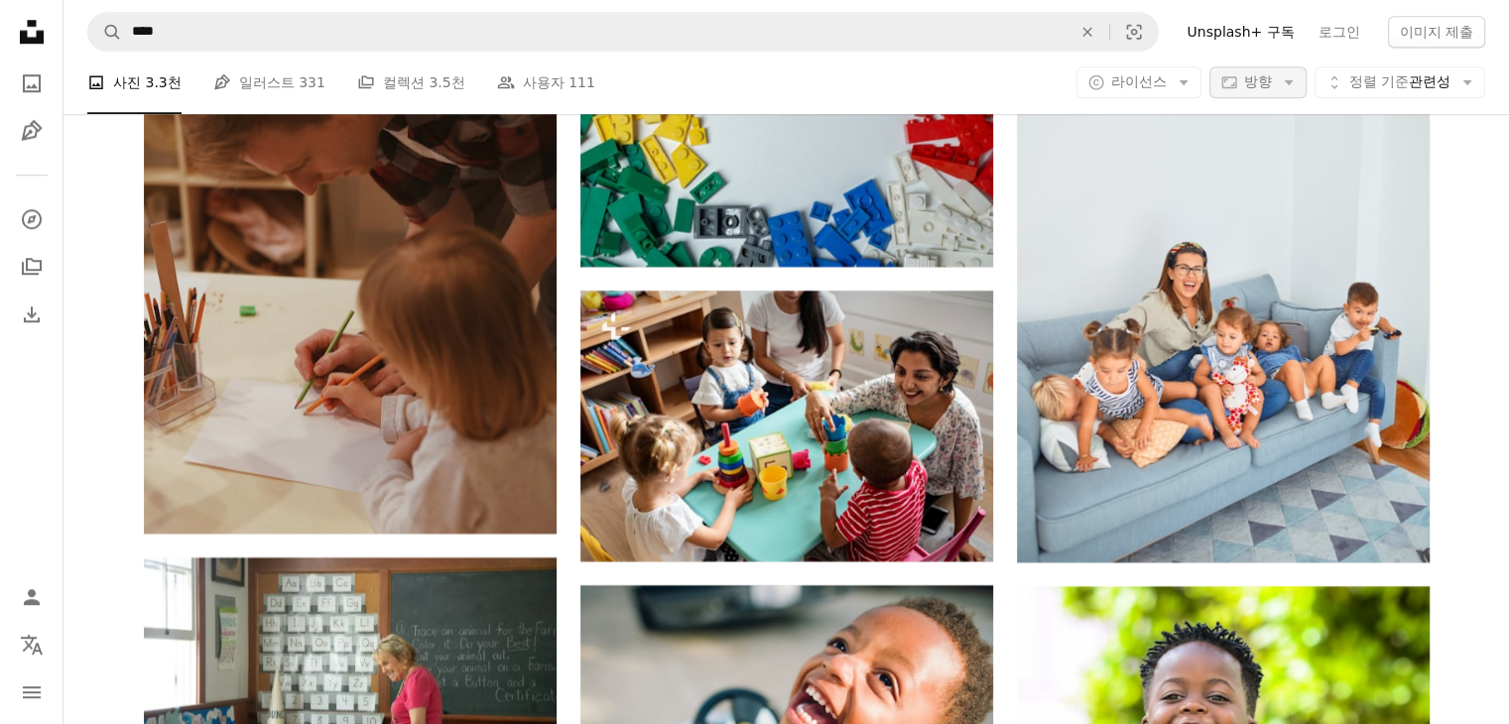
click at [1280, 82] on icon "Arrow down" at bounding box center [1289, 83] width 18 height 18
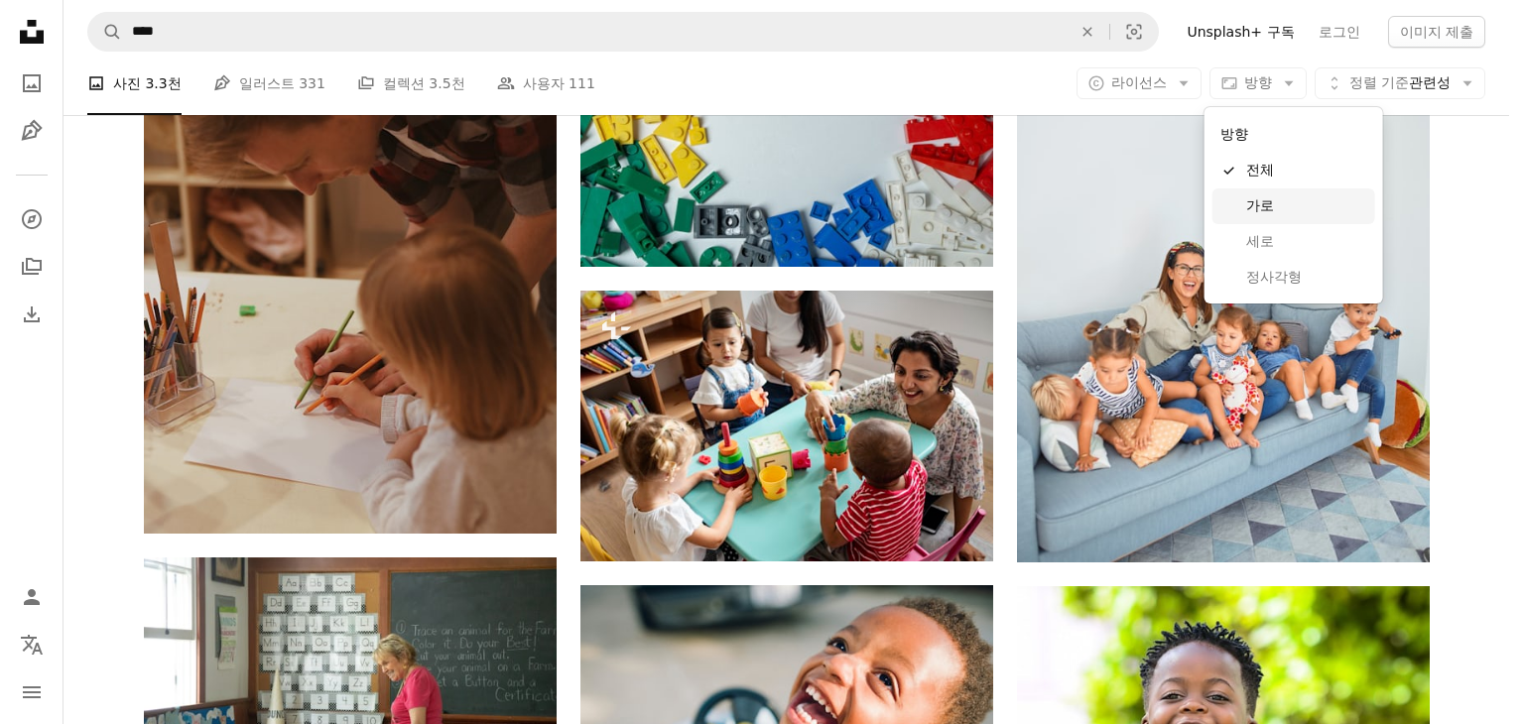
click at [1278, 205] on span "가로" at bounding box center [1306, 206] width 121 height 20
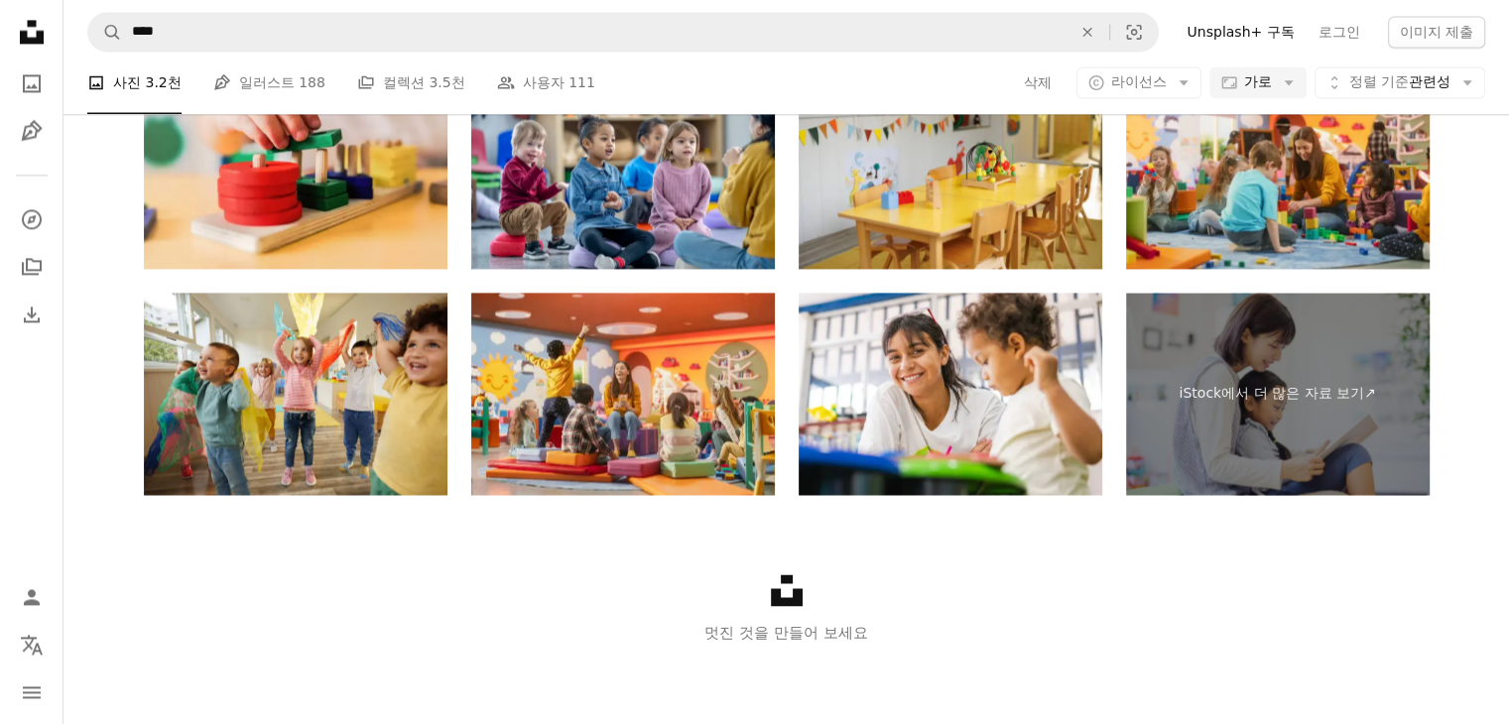
scroll to position [1389, 0]
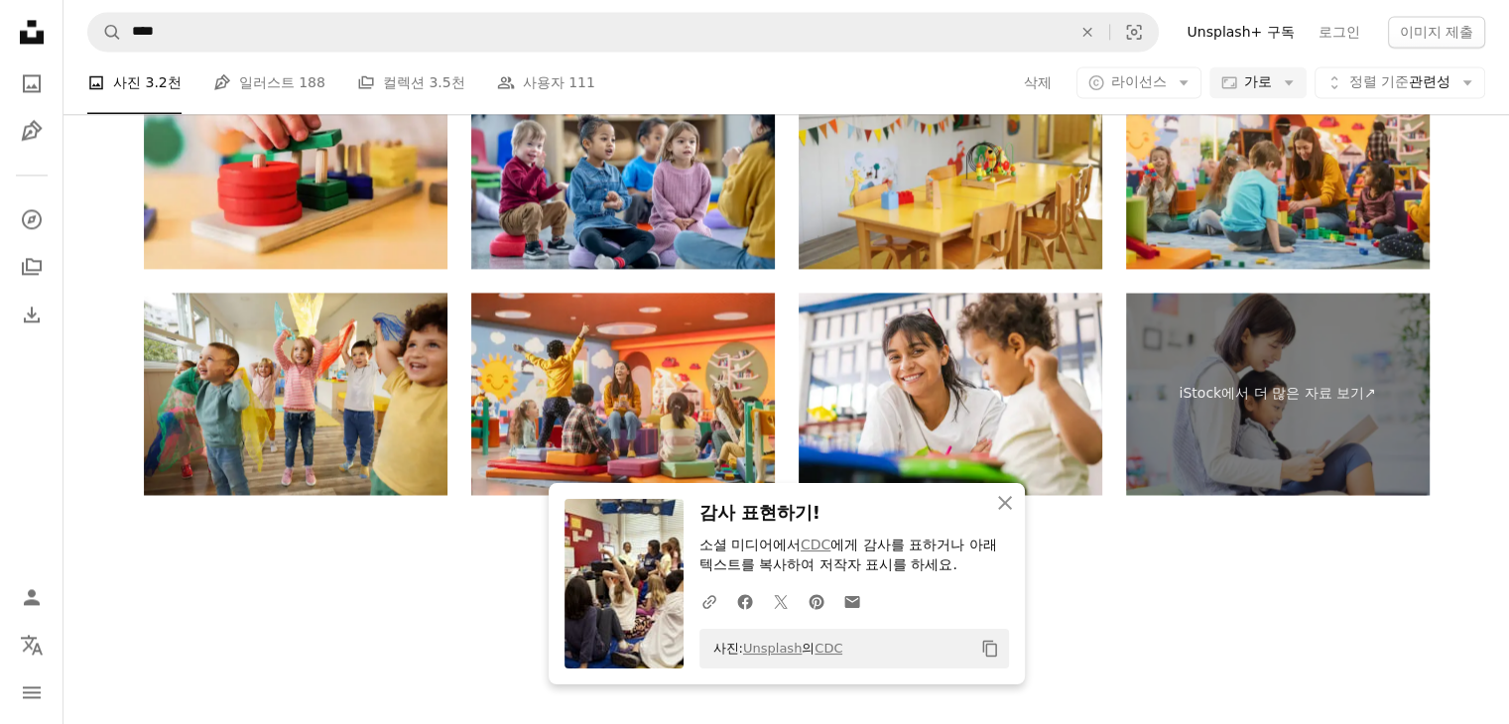
scroll to position [1786, 0]
click at [996, 504] on icon "An X shape" at bounding box center [1005, 503] width 24 height 24
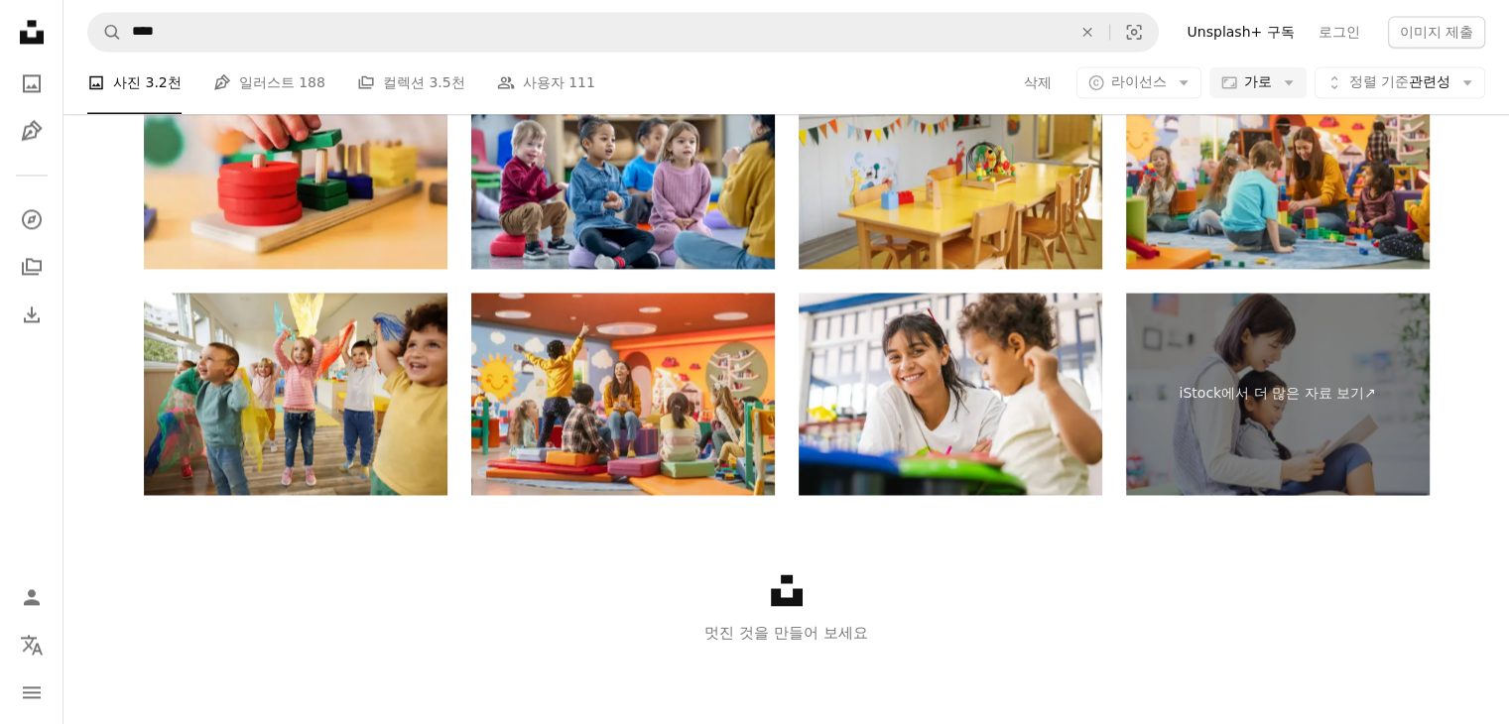
scroll to position [2679, 0]
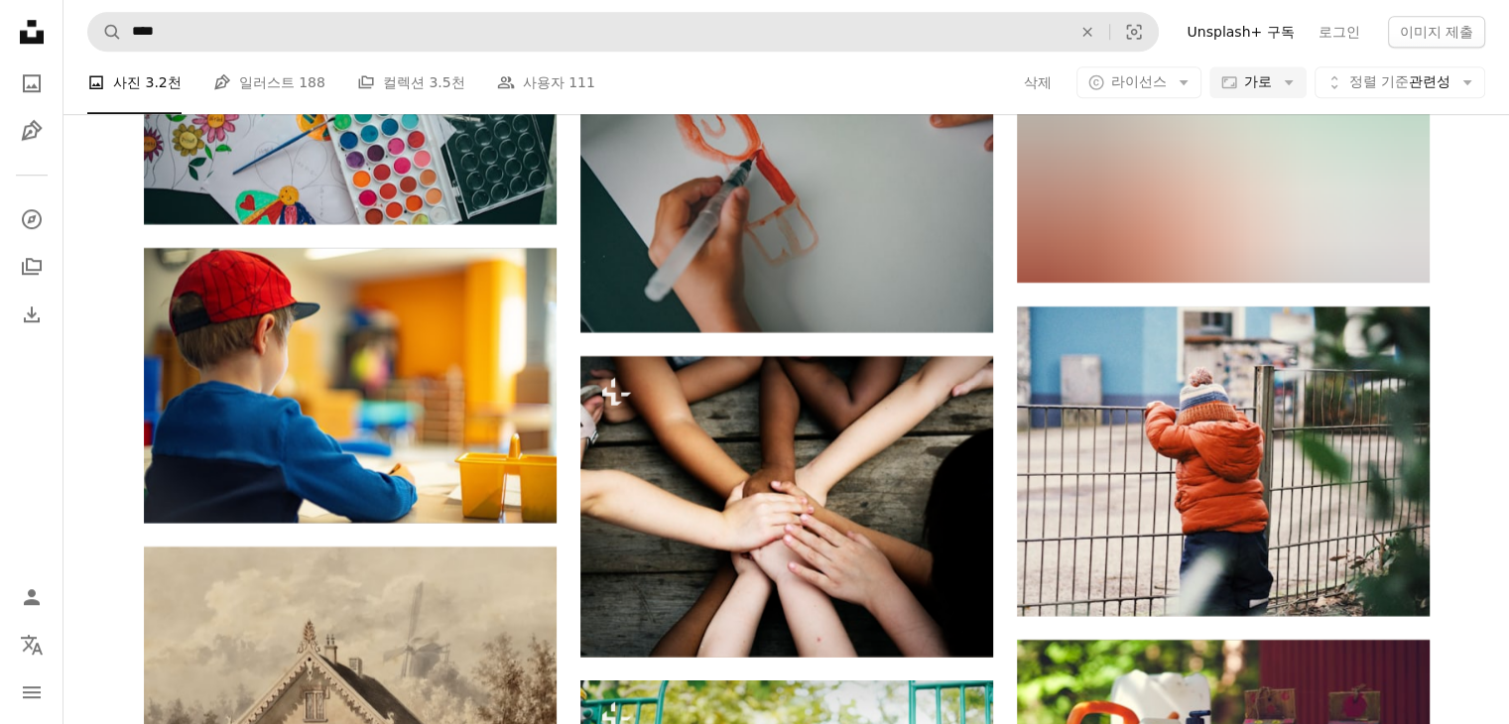
scroll to position [8037, 0]
